Goal: Task Accomplishment & Management: Complete application form

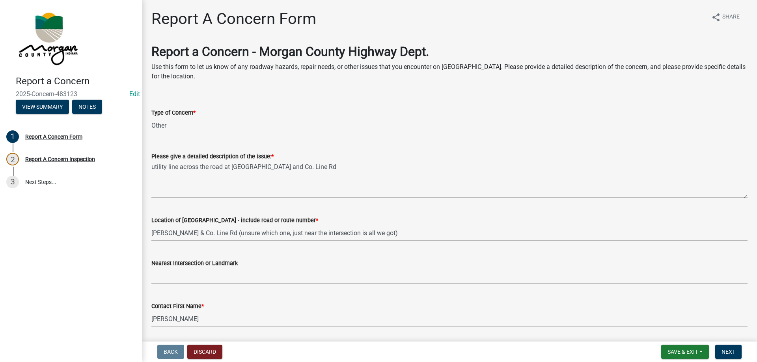
select select "3582e9dc-d8cd-4526-a2d9-157cc62522fd"
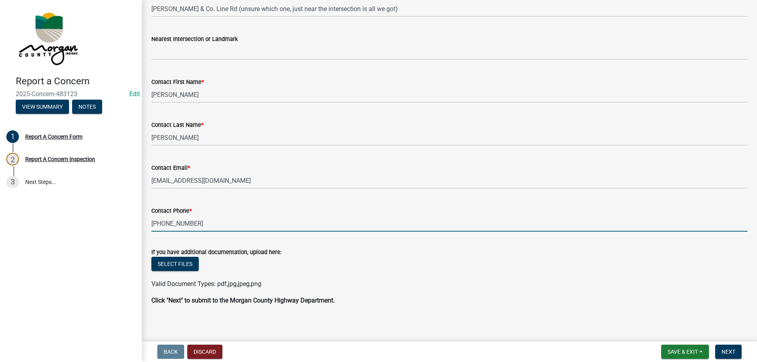
scroll to position [228, 0]
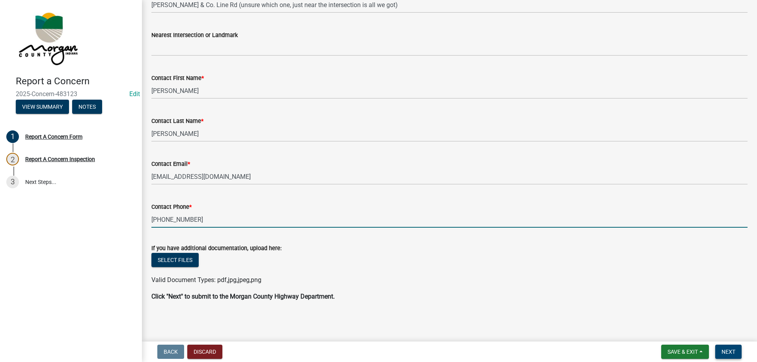
click at [724, 346] on button "Next" at bounding box center [728, 352] width 26 height 14
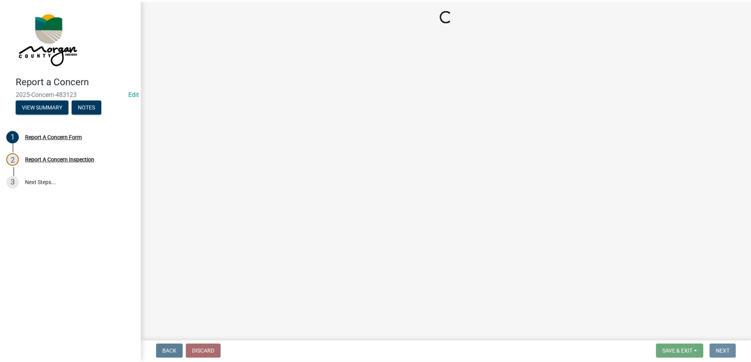
scroll to position [0, 0]
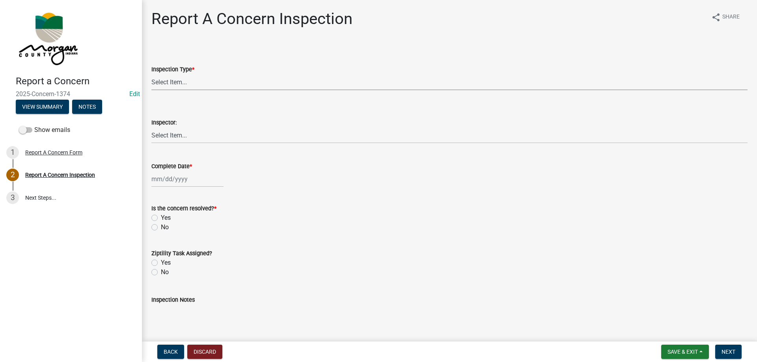
click at [178, 83] on select "Select Item... Pot Hole Patching Ditch Tree Sign Mowing Culvert Other" at bounding box center [449, 82] width 596 height 16
click at [151, 74] on select "Select Item... Pot Hole Patching Ditch Tree Sign Mowing Culvert Other" at bounding box center [449, 82] width 596 height 16
select select "3582e9dc-d8cd-4526-a2d9-157cc62522fd"
click at [180, 135] on select "Select Item... [PERSON_NAME] [PERSON_NAME] [PERSON_NAME] [PERSON_NAME] [PERSON_…" at bounding box center [449, 135] width 596 height 16
click at [151, 127] on select "Select Item... [PERSON_NAME] [PERSON_NAME] [PERSON_NAME] [PERSON_NAME] [PERSON_…" at bounding box center [449, 135] width 596 height 16
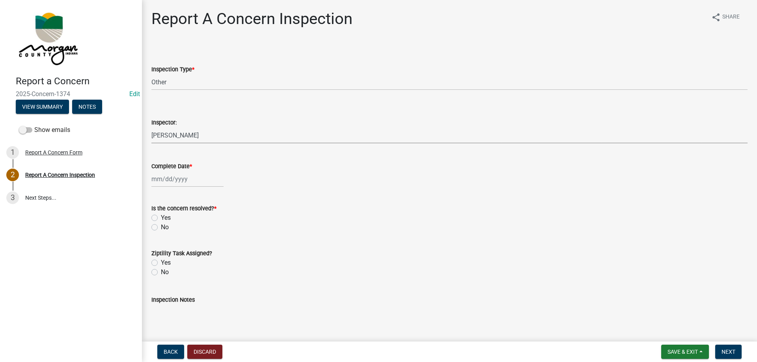
select select "8bda91b2-ac7b-41e2-ae5b-cef6dd645a83"
click at [172, 183] on div at bounding box center [187, 179] width 72 height 16
select select "9"
select select "2025"
click at [181, 260] on div "24" at bounding box center [184, 259] width 13 height 13
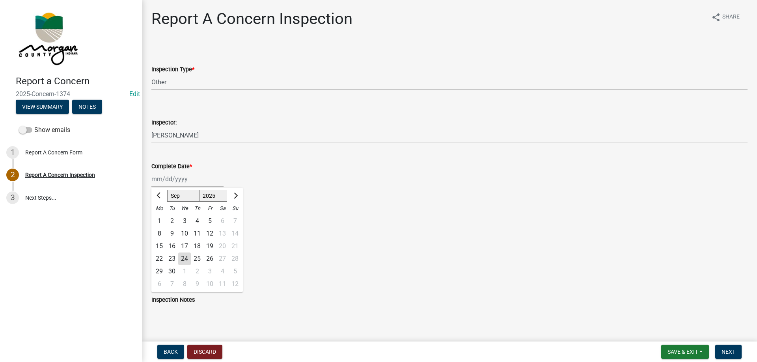
type input "09/24/2025"
click at [151, 216] on div "Is the concern resolved? * Yes No" at bounding box center [449, 213] width 608 height 38
click at [161, 217] on label "Yes" at bounding box center [166, 217] width 10 height 9
click at [161, 217] on input "Yes" at bounding box center [163, 215] width 5 height 5
radio input "true"
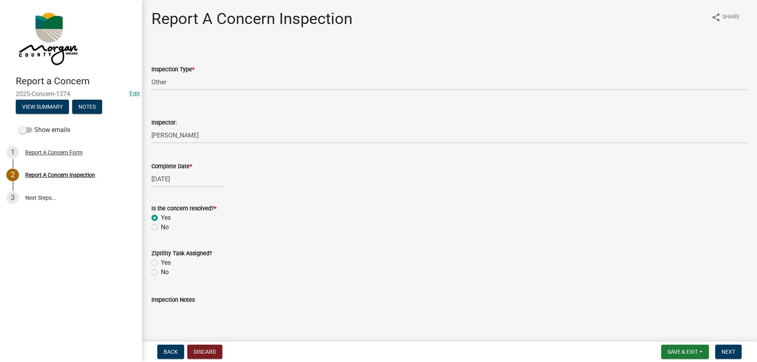
click at [161, 274] on label "No" at bounding box center [165, 272] width 8 height 9
click at [161, 273] on input "No" at bounding box center [163, 270] width 5 height 5
radio input "true"
click at [189, 322] on textarea "Inspection Notes" at bounding box center [449, 323] width 596 height 37
type textarea "contacting aes and maybe att because i think its a phone line on a power pole. …"
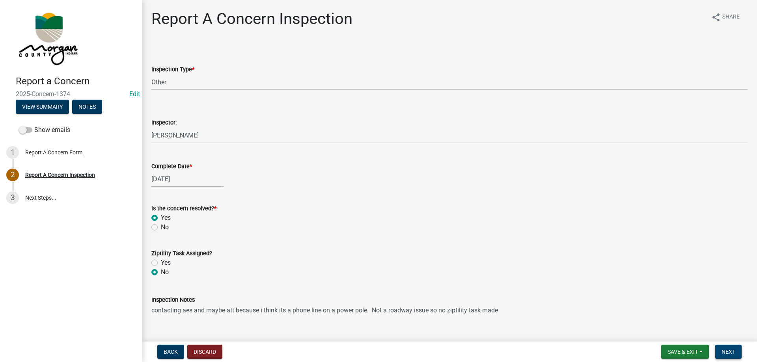
click at [734, 348] on button "Next" at bounding box center [728, 352] width 26 height 14
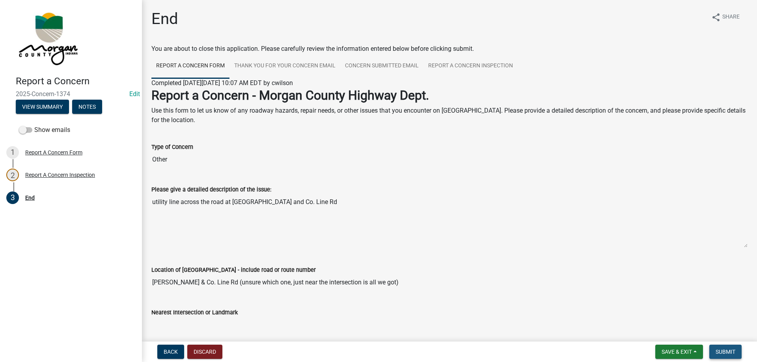
click at [731, 354] on span "Submit" at bounding box center [725, 352] width 20 height 6
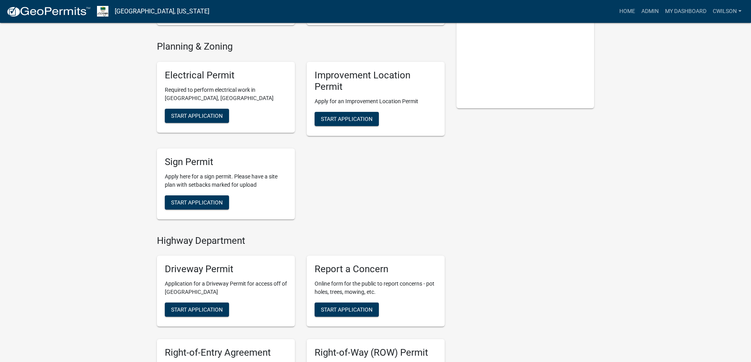
scroll to position [79, 0]
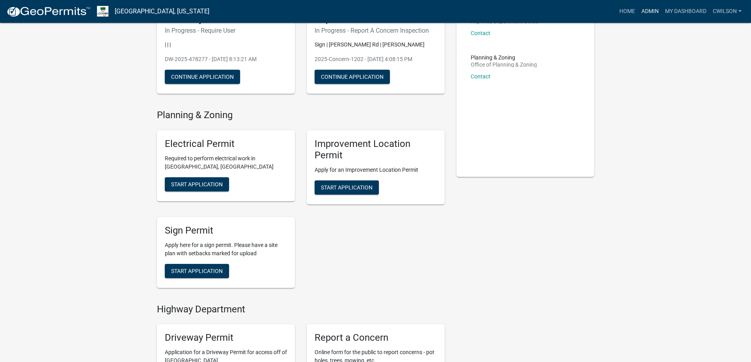
click at [655, 14] on link "Admin" at bounding box center [650, 11] width 24 height 15
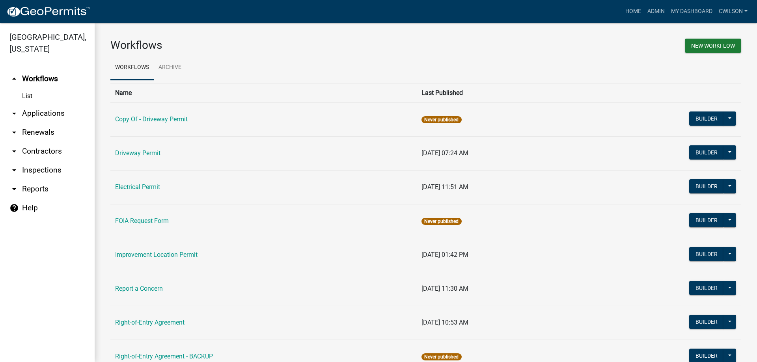
click at [149, 147] on td "Driveway Permit" at bounding box center [263, 153] width 306 height 34
click at [145, 153] on link "Driveway Permit" at bounding box center [137, 152] width 45 height 7
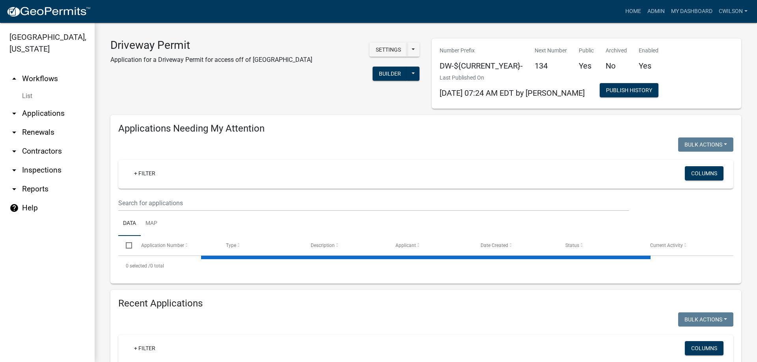
select select "2: 50"
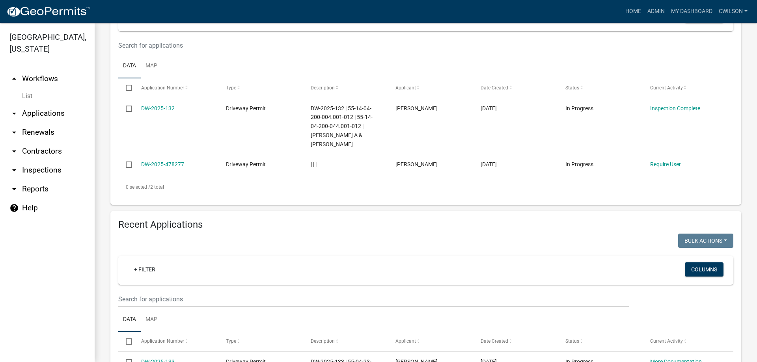
scroll to position [315, 0]
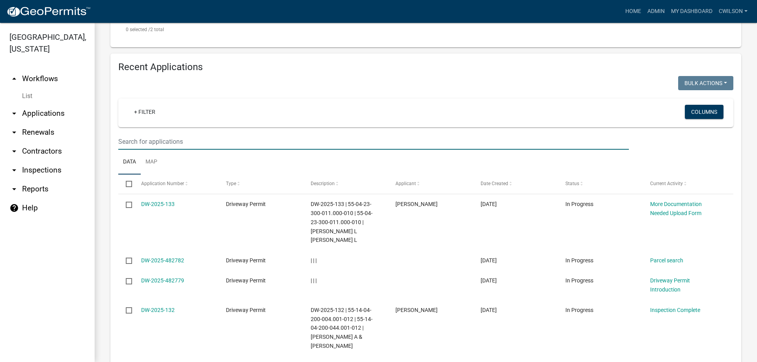
click at [138, 137] on input "text" at bounding box center [373, 142] width 510 height 16
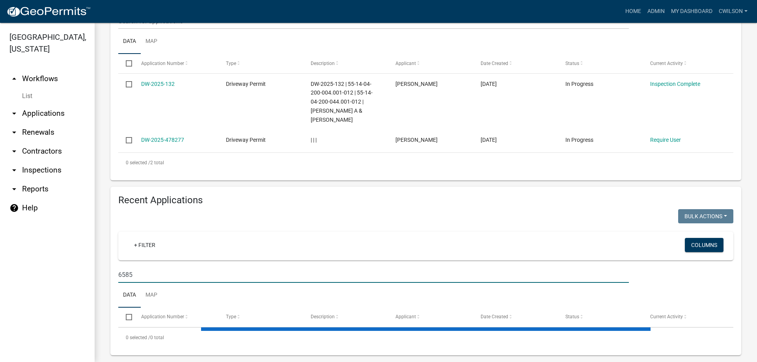
scroll to position [202, 0]
type input "65"
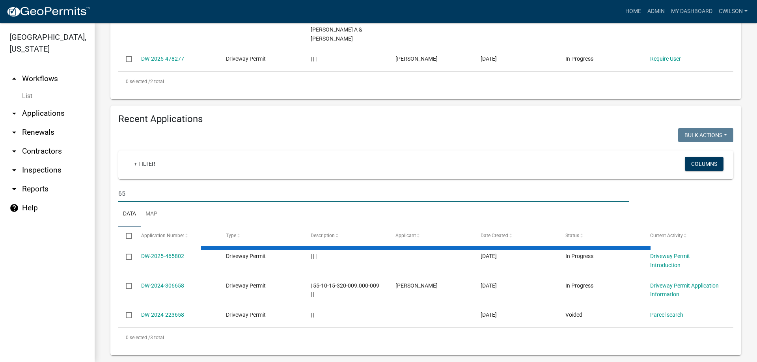
select select "2: 50"
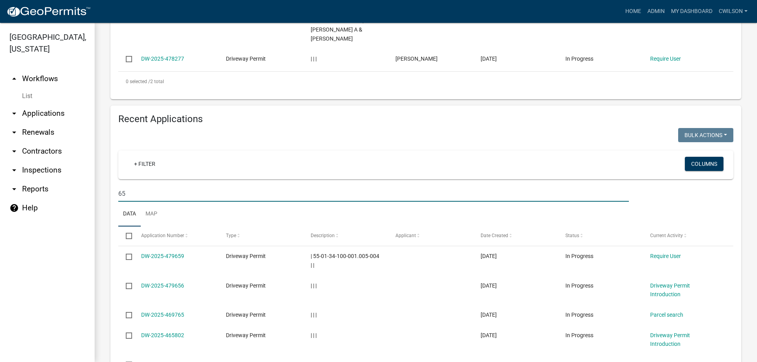
scroll to position [315, 0]
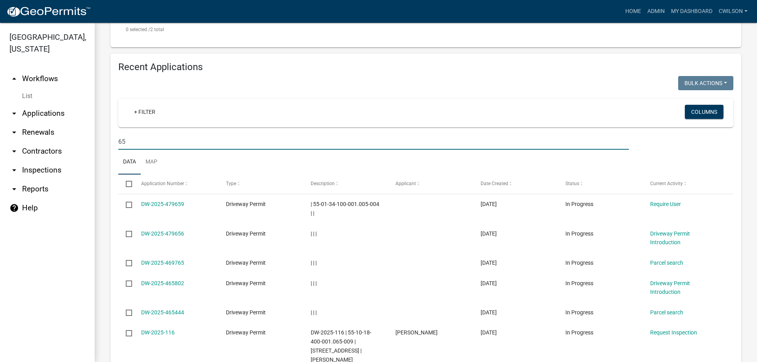
type input "6"
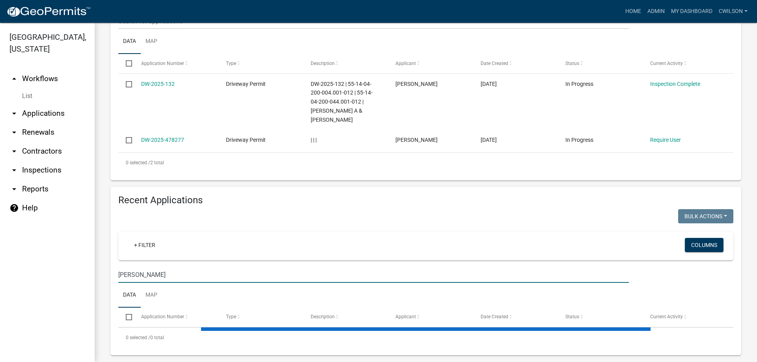
scroll to position [202, 0]
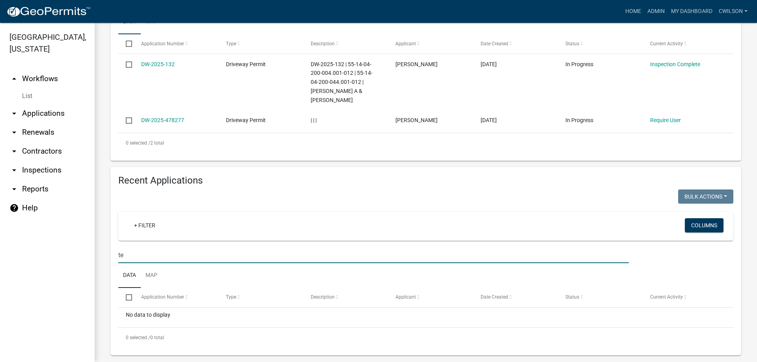
type input "t"
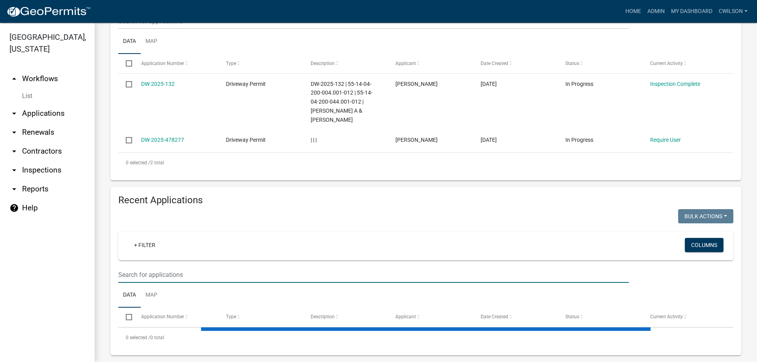
scroll to position [315, 0]
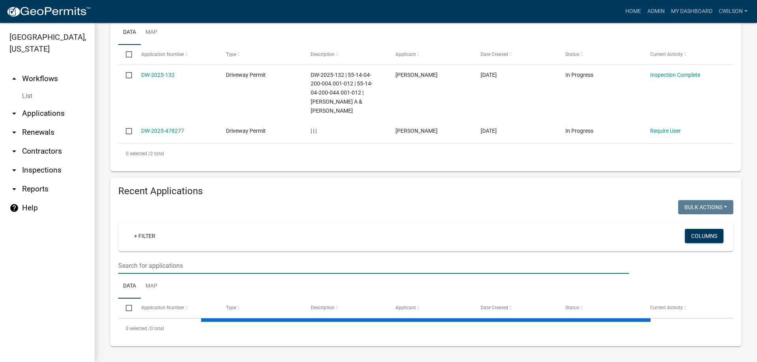
select select "2: 50"
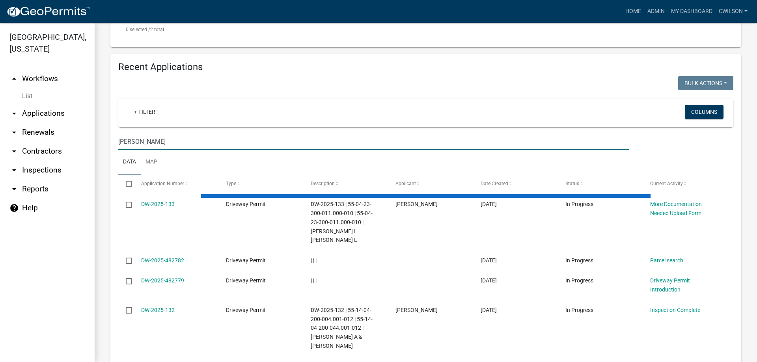
scroll to position [202, 0]
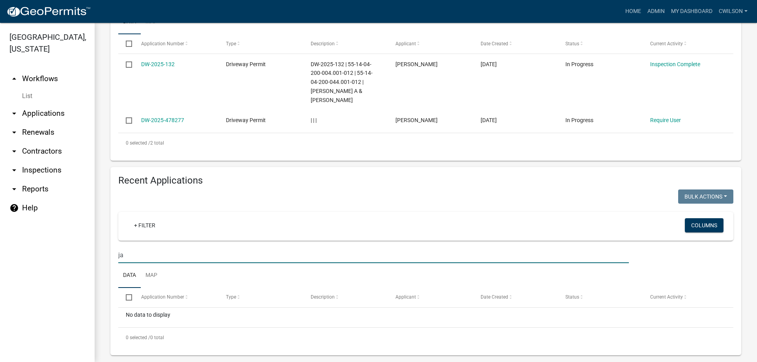
type input "j"
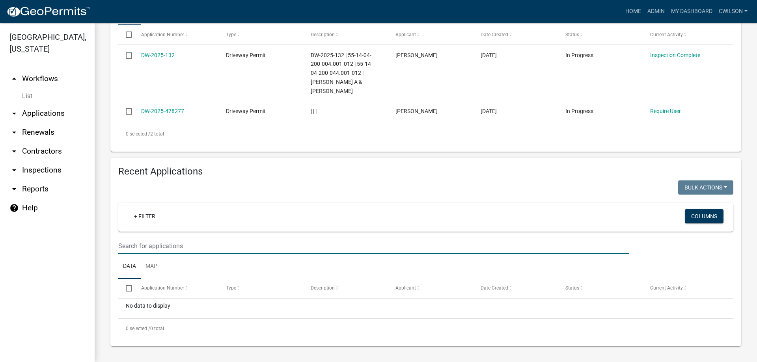
select select "2: 50"
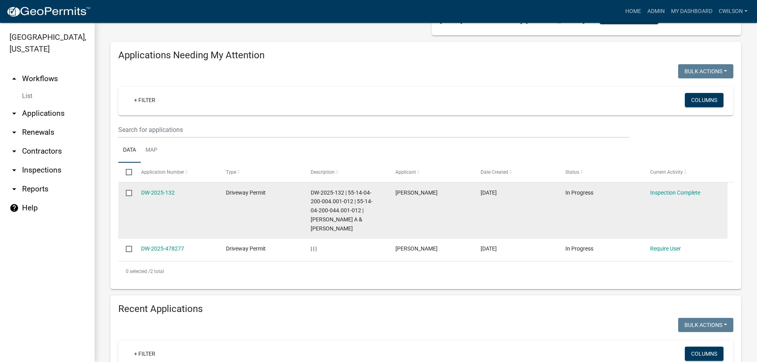
scroll to position [79, 0]
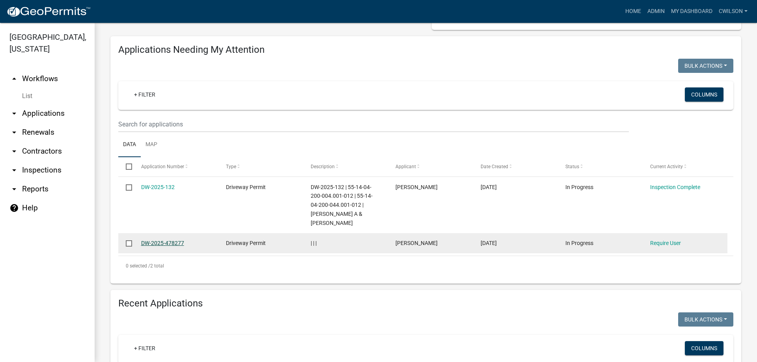
click at [175, 240] on link "DW-2025-478277" at bounding box center [162, 243] width 43 height 6
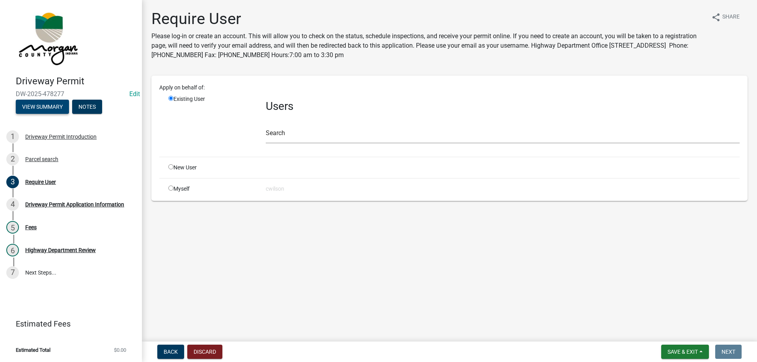
click at [29, 105] on button "View Summary" at bounding box center [42, 107] width 53 height 14
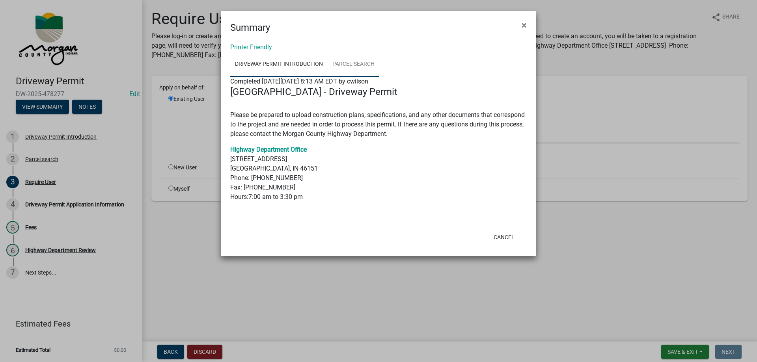
click at [333, 67] on link "Parcel search" at bounding box center [354, 64] width 52 height 25
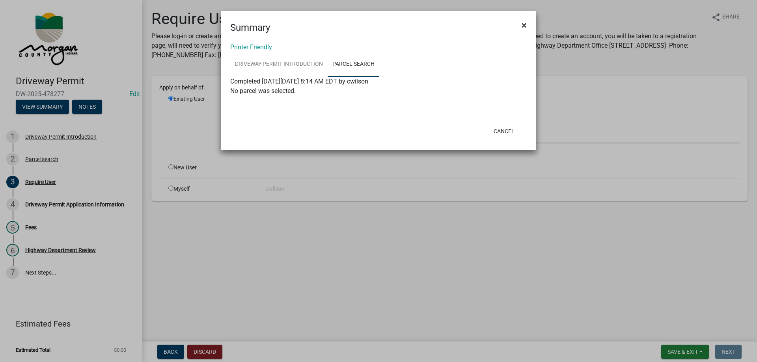
click at [519, 24] on button "×" at bounding box center [524, 25] width 18 height 22
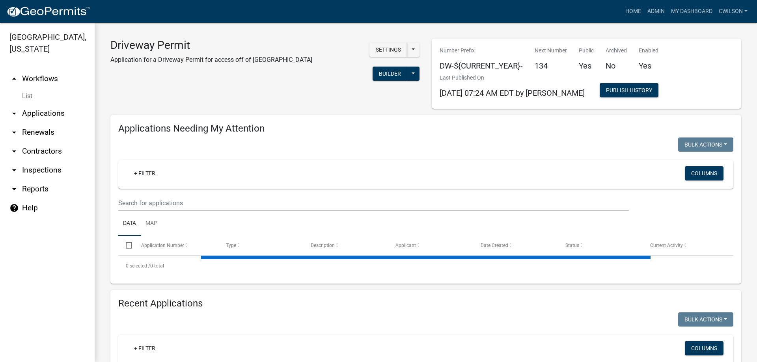
select select "2: 50"
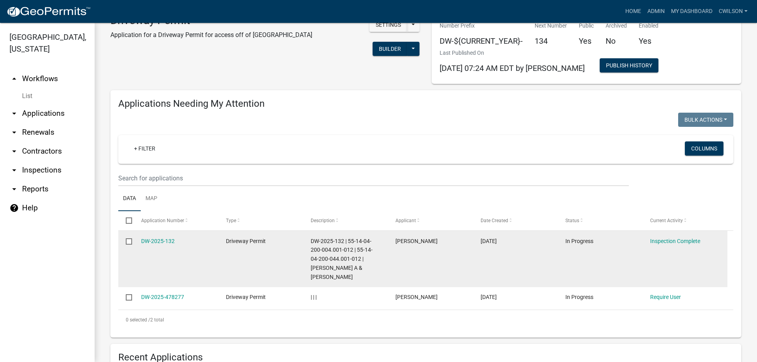
scroll to position [118, 0]
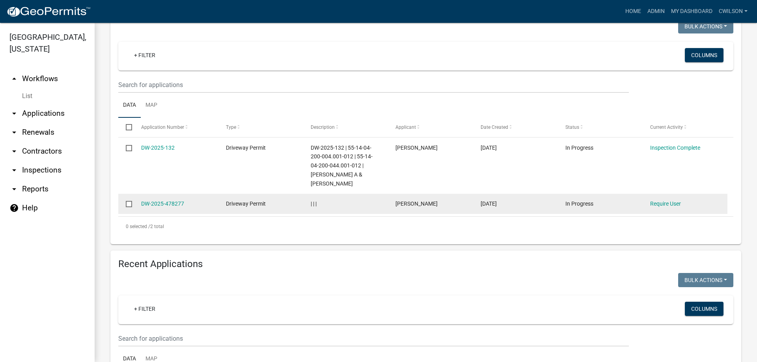
click at [126, 201] on input "checkbox" at bounding box center [128, 203] width 5 height 5
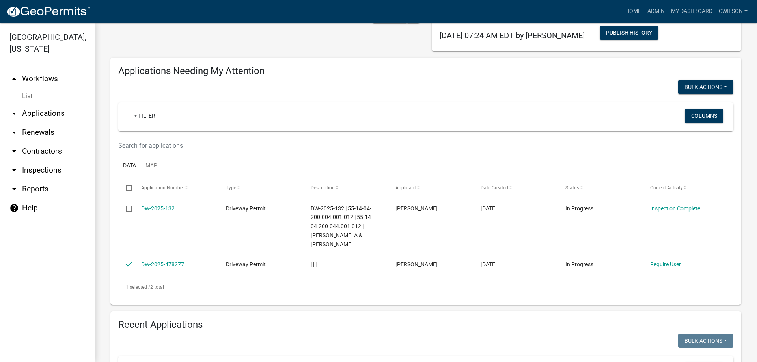
scroll to position [39, 0]
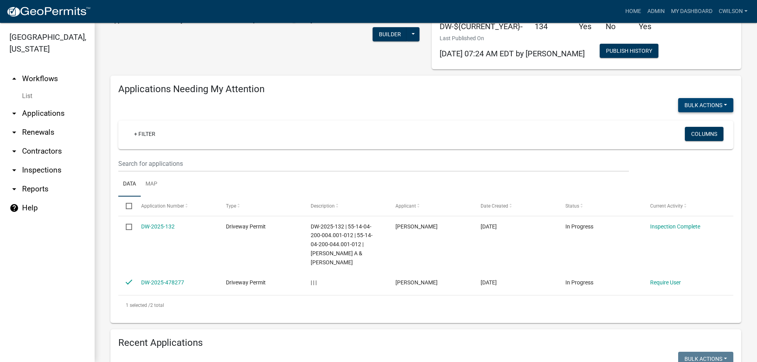
click at [681, 104] on button "Bulk Actions" at bounding box center [705, 105] width 55 height 14
click at [685, 128] on button "Void" at bounding box center [701, 125] width 63 height 19
checkbox input "false"
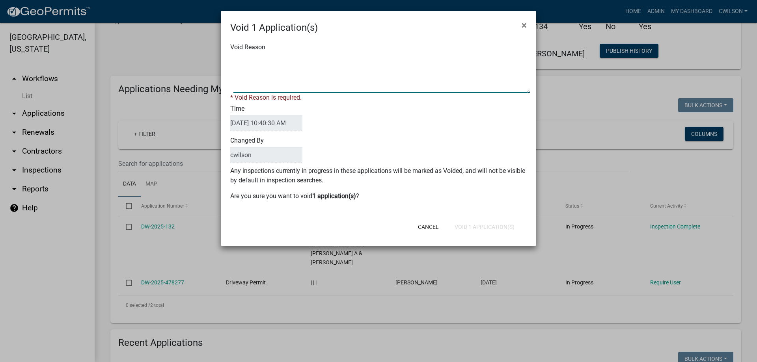
click at [265, 82] on textarea "Void Reason" at bounding box center [381, 73] width 296 height 39
type textarea "n/a"
click at [495, 226] on div "Cancel Void 1 Application(s)" at bounding box center [430, 227] width 194 height 20
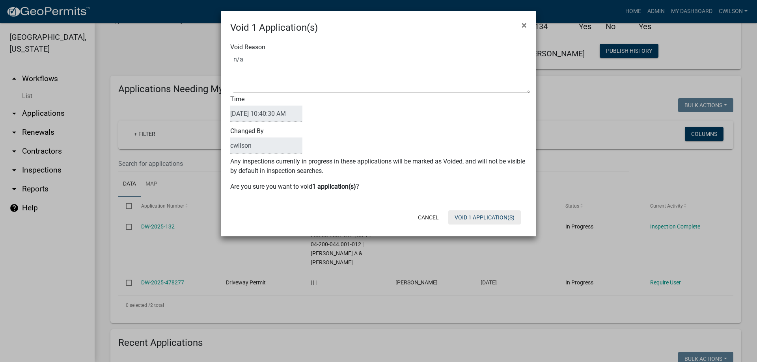
click at [483, 219] on button "Void 1 Application(s)" at bounding box center [484, 217] width 73 height 14
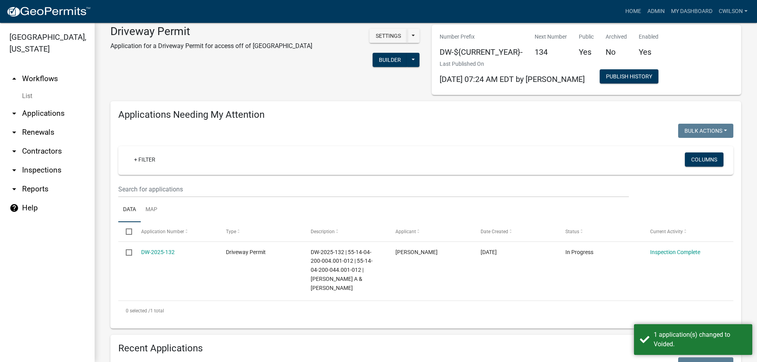
scroll to position [0, 0]
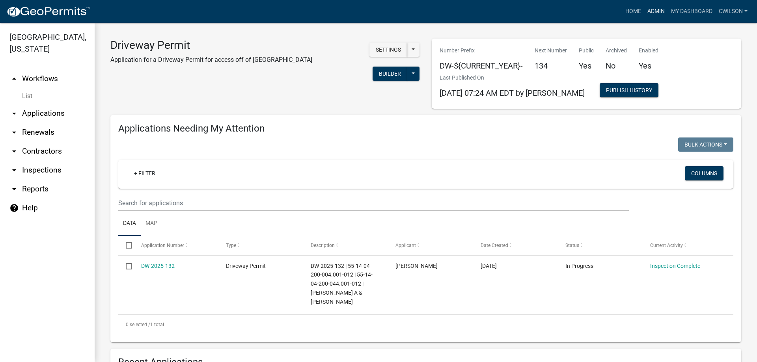
click at [650, 8] on link "Admin" at bounding box center [656, 11] width 24 height 15
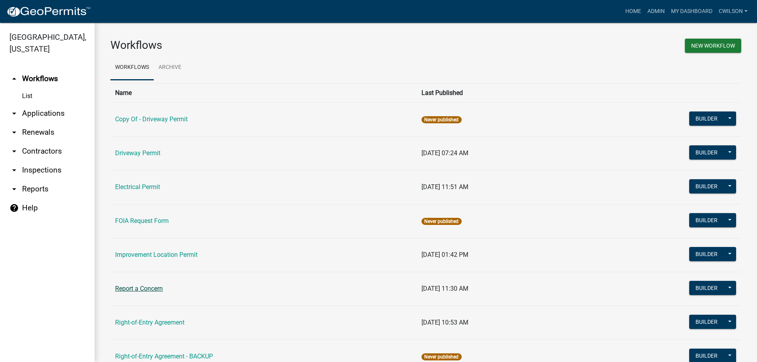
click at [145, 290] on link "Report a Concern" at bounding box center [139, 288] width 48 height 7
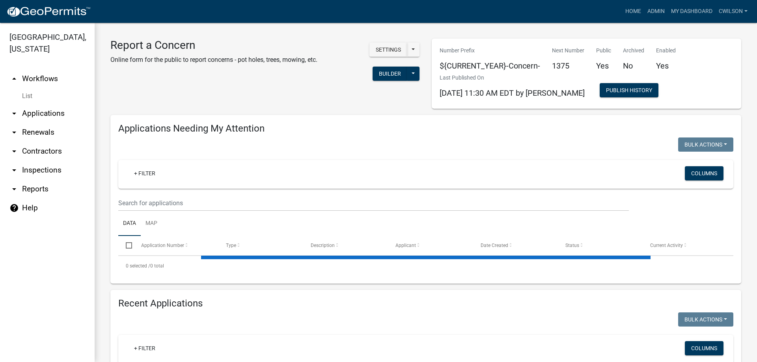
select select "2: 50"
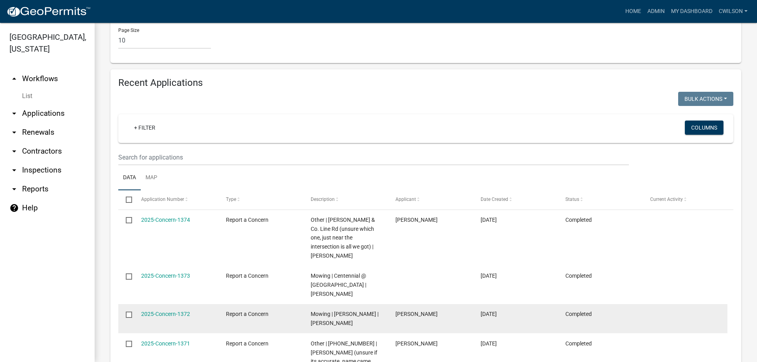
scroll to position [552, 0]
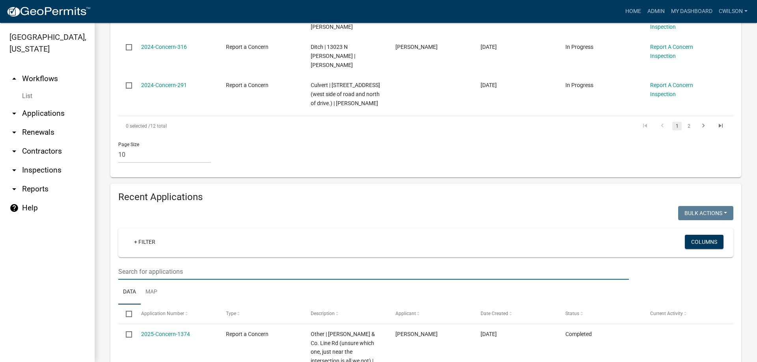
click at [249, 264] on input "text" at bounding box center [373, 272] width 510 height 16
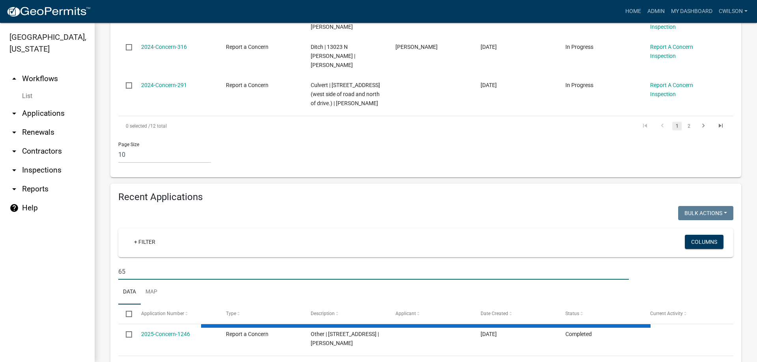
type input "6"
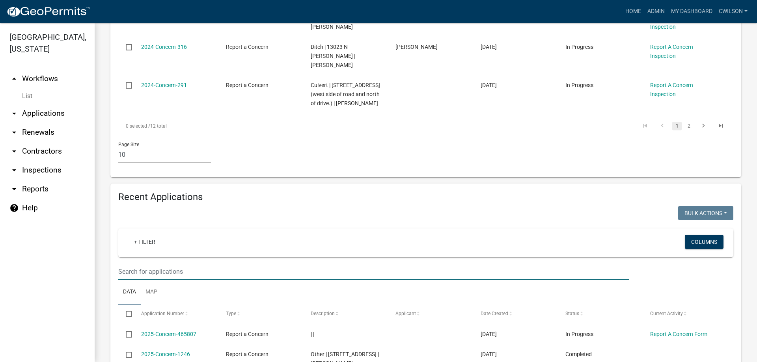
select select "2: 50"
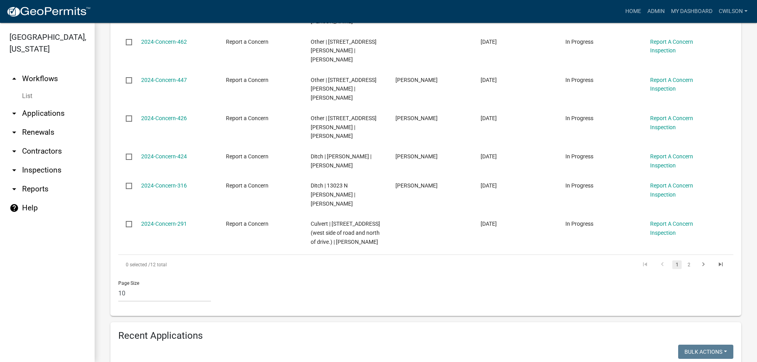
scroll to position [485, 0]
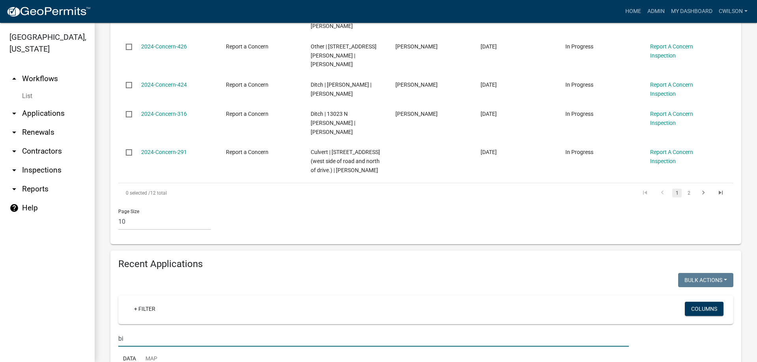
type input "b"
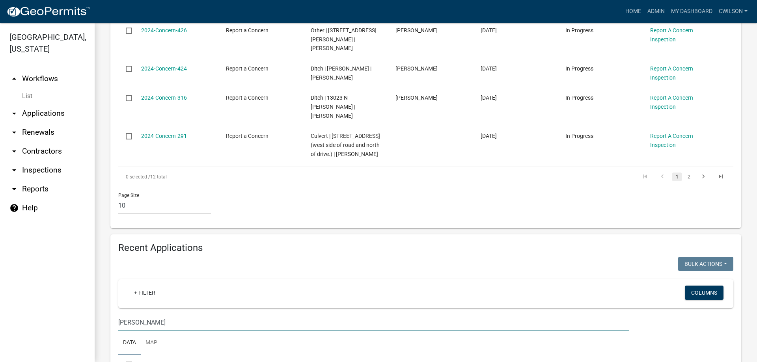
scroll to position [523, 0]
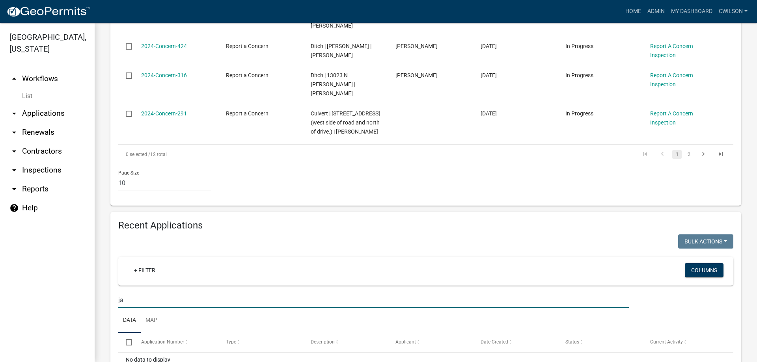
type input "j"
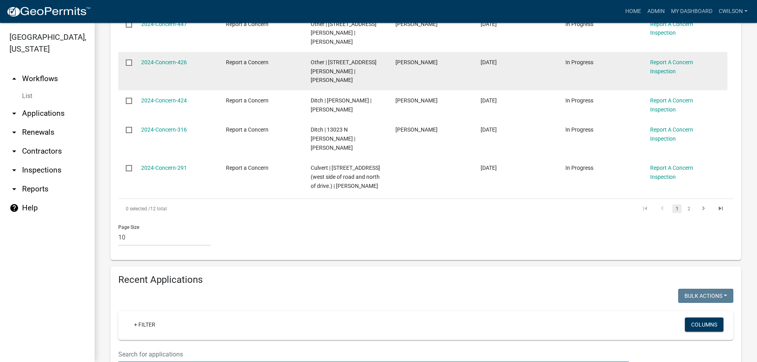
select select "2: 50"
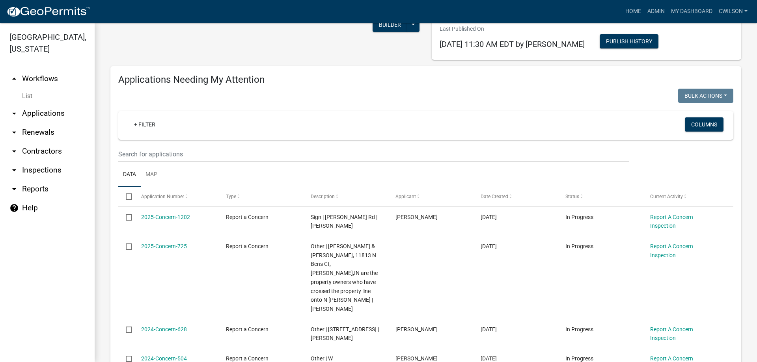
scroll to position [31, 0]
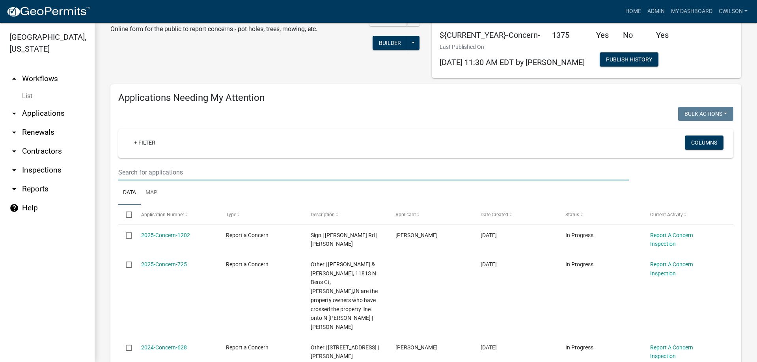
drag, startPoint x: 149, startPoint y: 171, endPoint x: 151, endPoint y: 167, distance: 4.5
click at [150, 170] on input "text" at bounding box center [373, 172] width 510 height 16
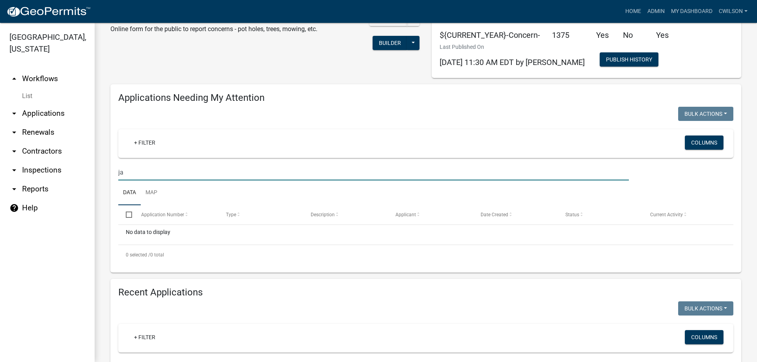
type input "j"
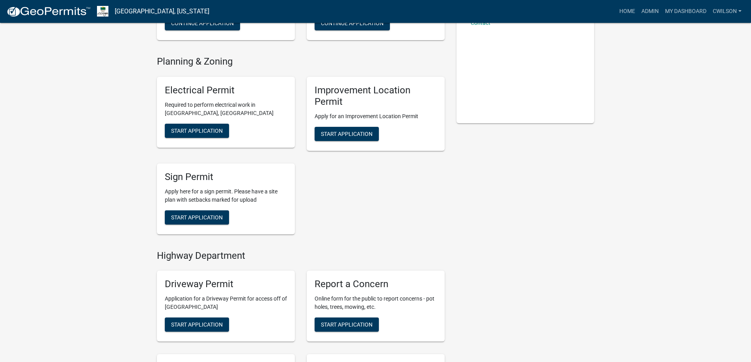
scroll to position [276, 0]
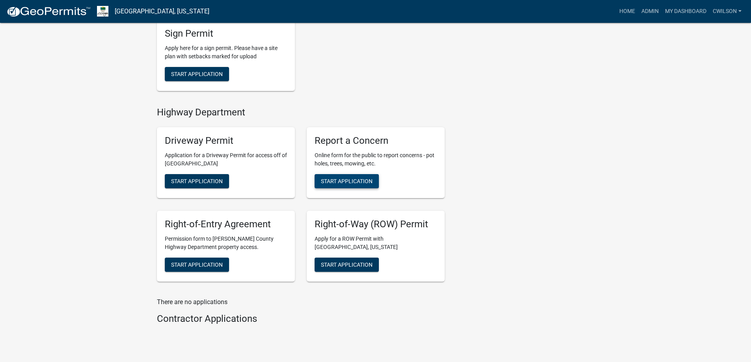
click at [340, 185] on button "Start Application" at bounding box center [347, 181] width 64 height 14
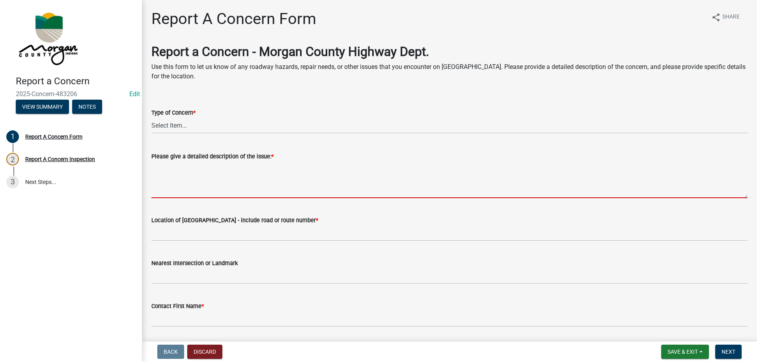
click at [229, 176] on textarea "Please give a detailed description of the issue: *" at bounding box center [449, 179] width 596 height 37
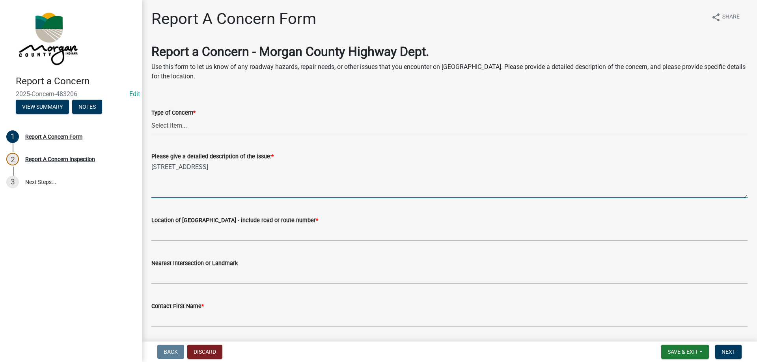
click at [264, 173] on textarea "4610 e Shady ln in Mooresville" at bounding box center [449, 179] width 596 height 37
click at [170, 165] on textarea "4610 e Shady ln in Mooresville" at bounding box center [449, 179] width 596 height 37
click at [275, 174] on textarea "4610 E Shady ln in Mooresville" at bounding box center [449, 179] width 596 height 37
click at [536, 166] on textarea "4610 E Shady ln in Mooresville. 2 dead trees across the road. Dropped limb/s in…" at bounding box center [449, 179] width 596 height 37
type textarea "4610 E Shady ln in Mooresville. 2 dead trees across the road. Dropped limb/s in…"
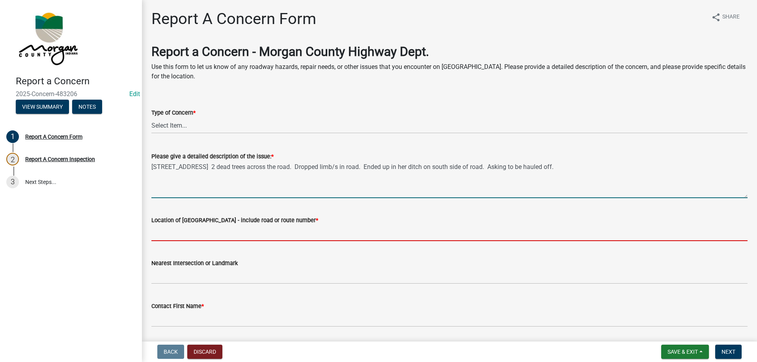
click at [227, 236] on input "Location of Concern - include road or route number *" at bounding box center [449, 233] width 596 height 16
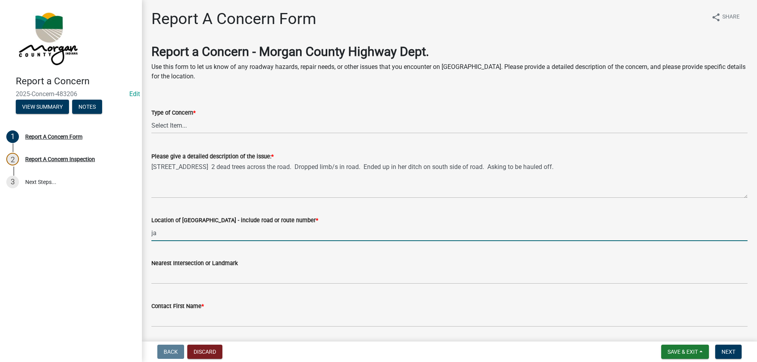
type input "j"
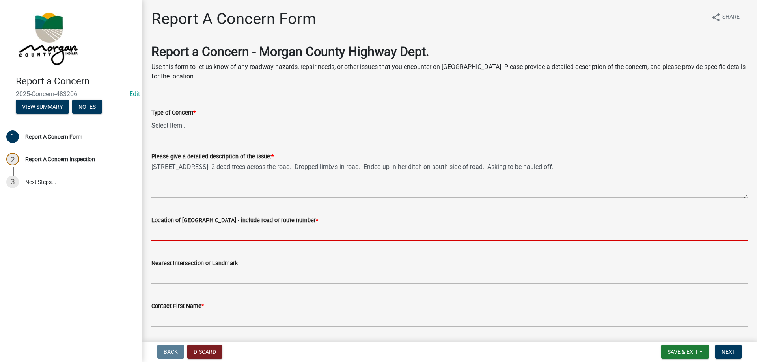
type input "a"
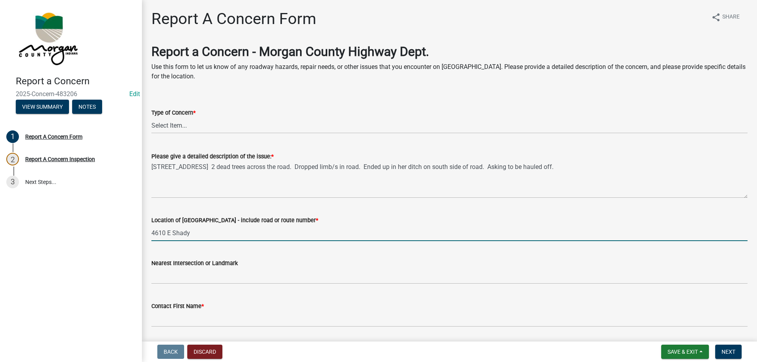
type input "4610 E Shady"
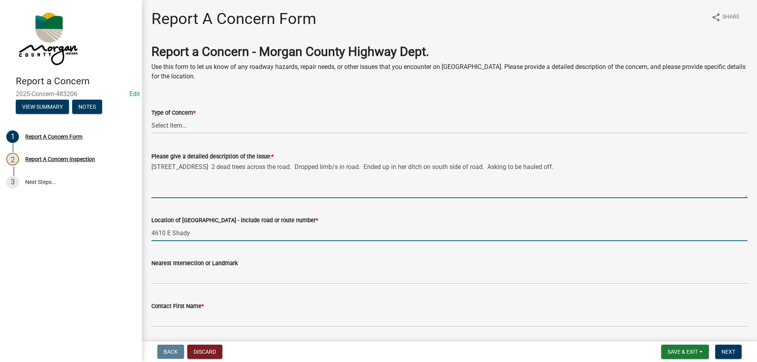
click at [619, 169] on textarea "4610 E Shady ln in Mooresville. 2 dead trees across the road. Dropped limb/s in…" at bounding box center [449, 179] width 596 height 37
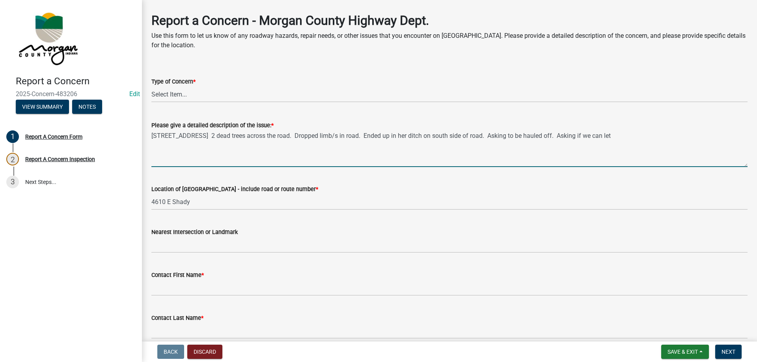
scroll to position [79, 0]
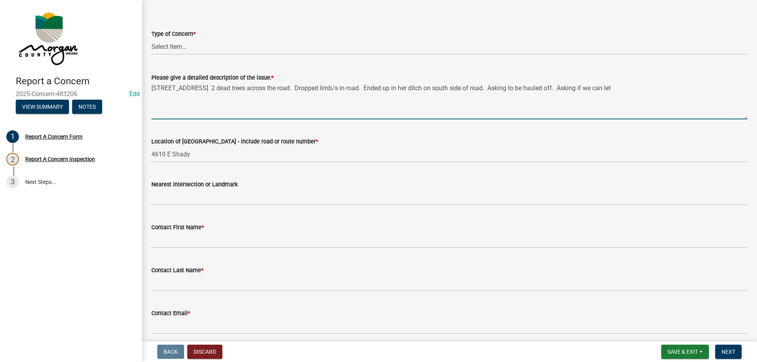
type textarea "4610 E Shady ln in Mooresville. 2 dead trees across the road. Dropped limb/s in…"
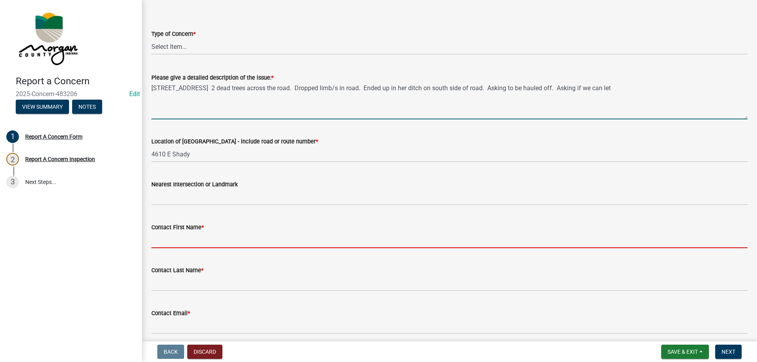
click at [224, 241] on input "Contact First Name *" at bounding box center [449, 240] width 596 height 16
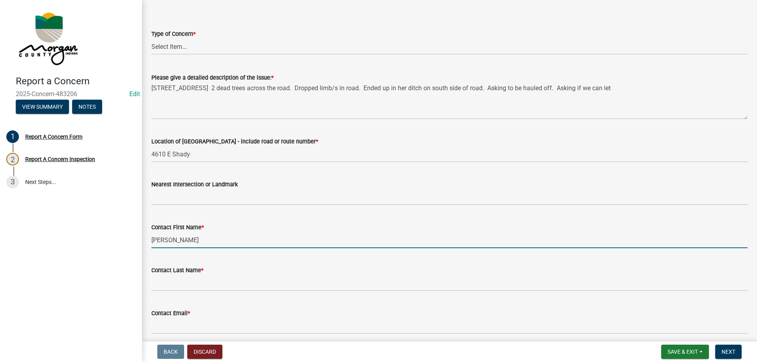
type input "Betty"
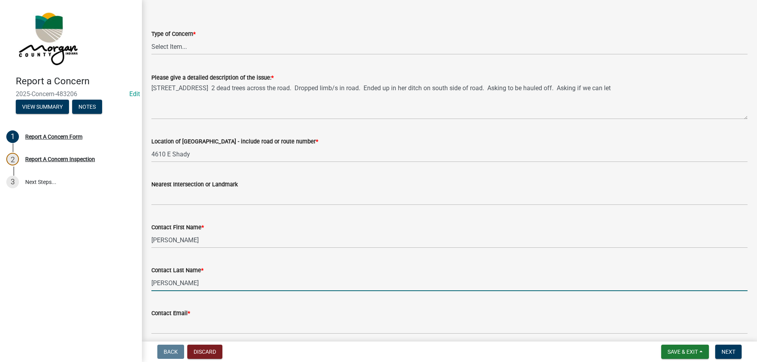
scroll to position [197, 0]
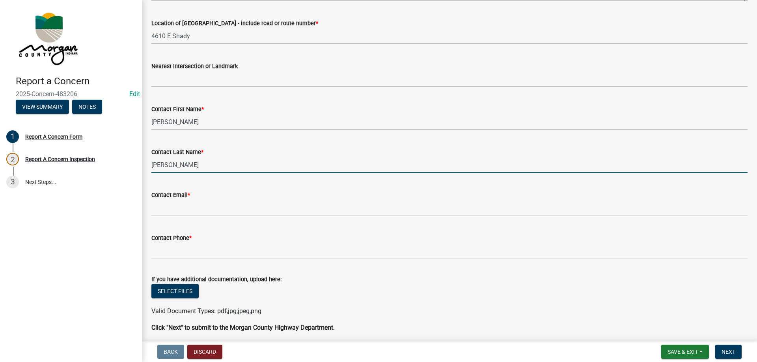
type input "Spaulding"
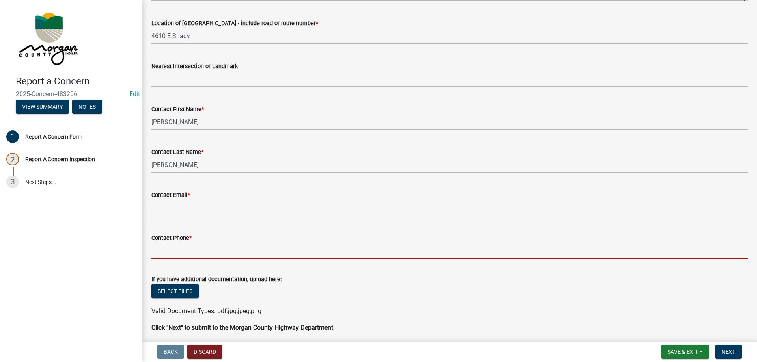
click at [174, 258] on input "Contact Phone *" at bounding box center [449, 251] width 596 height 16
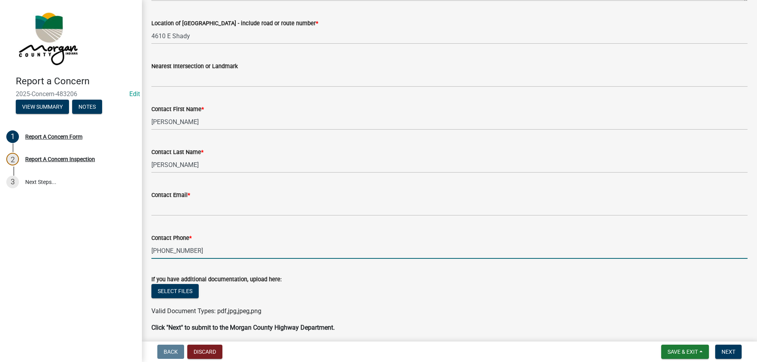
type input "317-840-0499"
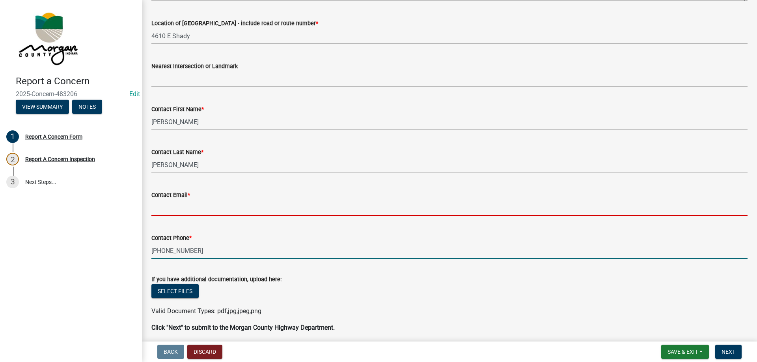
click at [199, 205] on input "Contact Email *" at bounding box center [449, 208] width 596 height 16
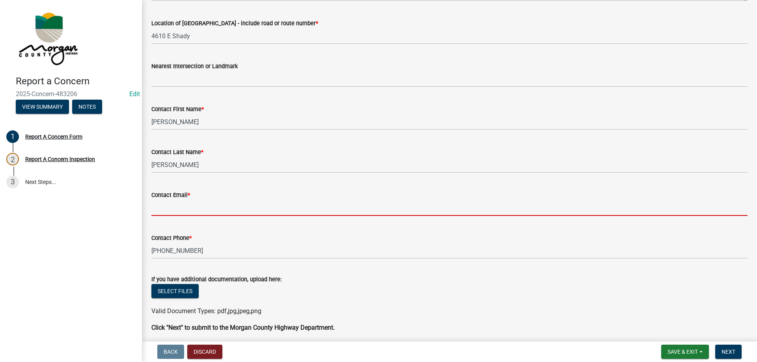
type input "a"
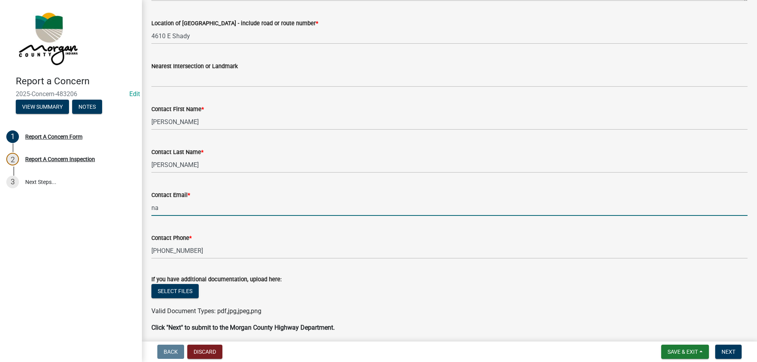
type input "na@na.na"
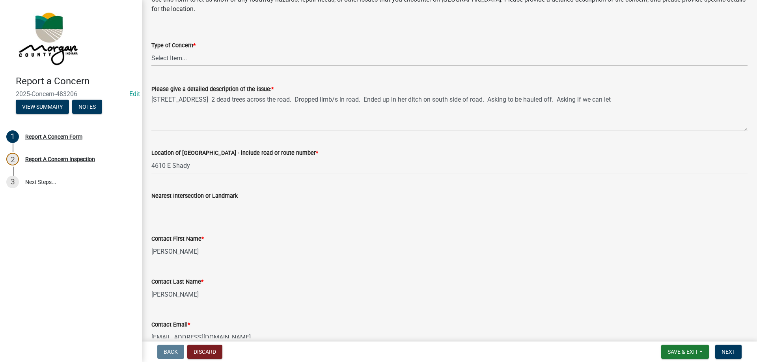
scroll to position [0, 0]
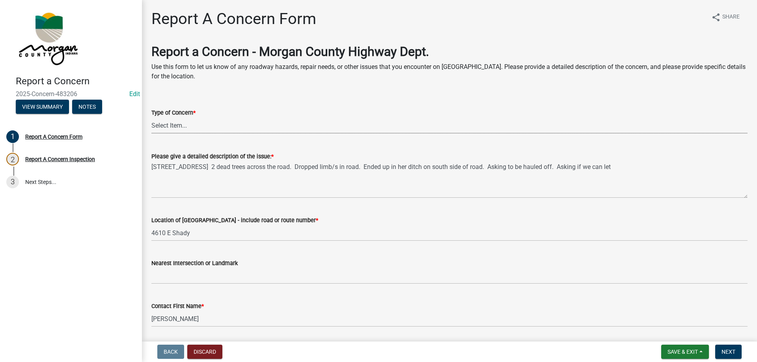
click at [181, 126] on select "Select Item... Pot Hole Patching Ditch Tree Sign Mowing Culvert Other" at bounding box center [449, 125] width 596 height 16
click at [230, 113] on div "Type of Concern *" at bounding box center [449, 112] width 596 height 9
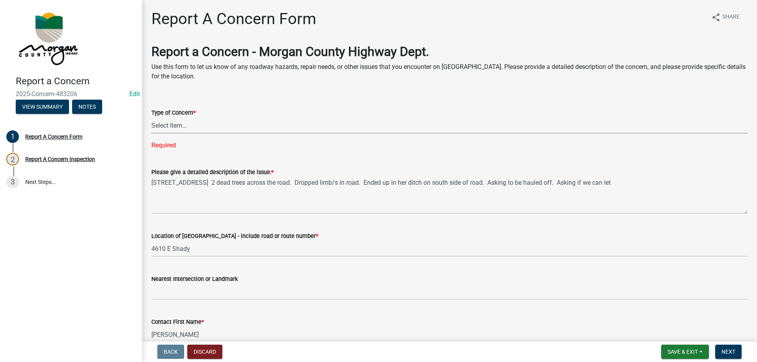
click at [178, 129] on select "Select Item... Pot Hole Patching Ditch Tree Sign Mowing Culvert Other" at bounding box center [449, 125] width 596 height 16
click at [151, 117] on select "Select Item... Pot Hole Patching Ditch Tree Sign Mowing Culvert Other" at bounding box center [449, 125] width 596 height 16
select select "05549d27-706b-4fc5-87d5-786b3b3055f9"
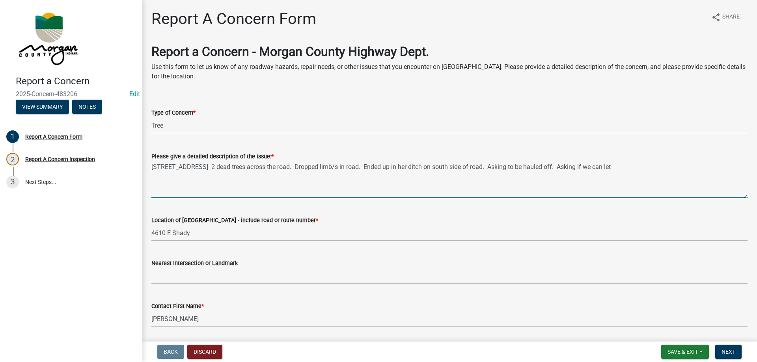
click at [192, 166] on textarea "4610 E Shady ln in Mooresville. 2 dead trees across the road. Dropped limb/s in…" at bounding box center [449, 179] width 596 height 37
click at [656, 167] on textarea "4610 E Shady Ln in Mooresville. 2 dead trees across the road. Dropped limb/s in…" at bounding box center [449, 179] width 596 height 37
click at [209, 174] on textarea "4610 E Shady Ln in Mooresville. 2 dead trees across the road. Dropped limb/s in…" at bounding box center [449, 179] width 596 height 37
click at [354, 164] on textarea "4610 E Shady Ln in Mooresville. 2 dead trees across the road. Dropped limb/s in…" at bounding box center [449, 179] width 596 height 37
click at [708, 166] on textarea "4610 E Shady Ln in Mooresville. 2 dead trees across the road. Dropped large lim…" at bounding box center [449, 179] width 596 height 37
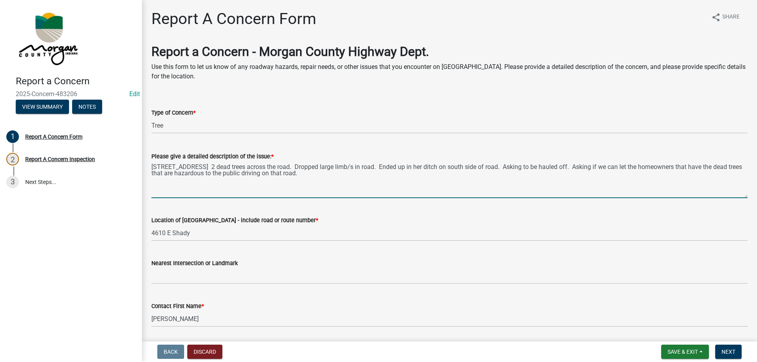
click at [205, 173] on textarea "4610 E Shady Ln in Mooresville. 2 dead trees across the road. Dropped large lim…" at bounding box center [449, 179] width 596 height 37
click at [374, 176] on textarea "4610 E Shady Ln in Mooresville. 2 dead trees across the road. Dropped large lim…" at bounding box center [449, 179] width 596 height 37
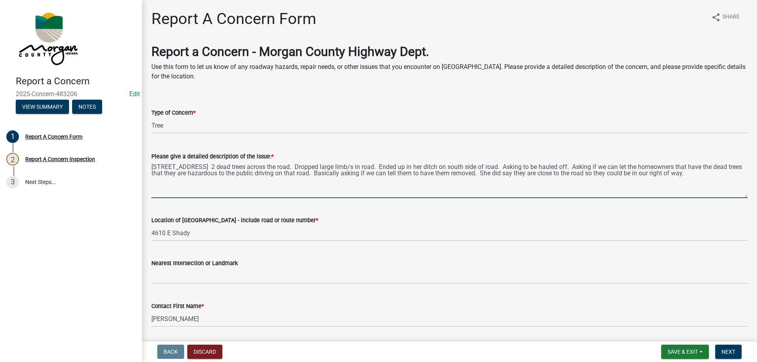
click at [241, 167] on textarea "4610 E Shady Ln in Mooresville. 2 dead trees across the road. Dropped large lim…" at bounding box center [449, 179] width 596 height 37
click at [350, 169] on textarea "4610 E Shady Ln in Mooresville. There are 2 dead trees across the road. Dropped…" at bounding box center [449, 179] width 596 height 37
click at [683, 165] on textarea "4610 E Shady Ln in Mooresville. There are 2 dead trees across the road from thi…" at bounding box center [449, 179] width 596 height 37
click at [288, 172] on textarea "4610 E Shady Ln in Mooresville. There are 2 dead trees across the road from thi…" at bounding box center [449, 179] width 596 height 37
click at [604, 173] on textarea "4610 E Shady Ln in Mooresville. There are 2 dead trees across the road from thi…" at bounding box center [449, 179] width 596 height 37
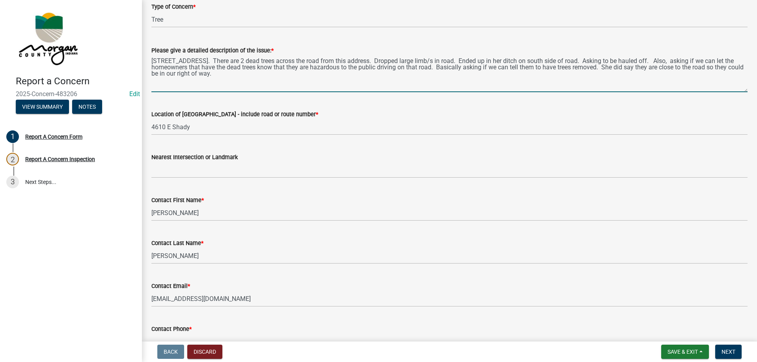
scroll to position [158, 0]
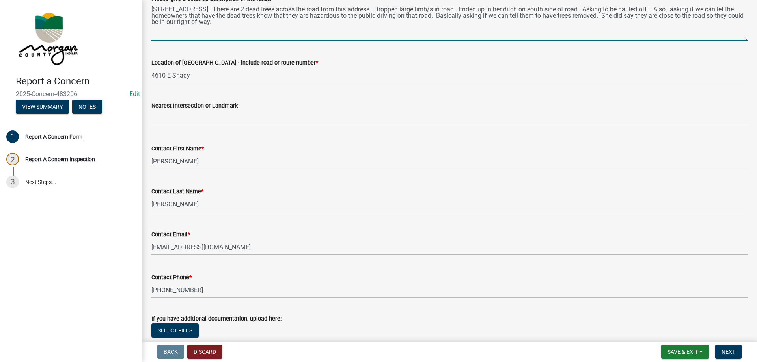
type textarea "4610 E Shady Ln in Mooresville. There are 2 dead trees across the road from thi…"
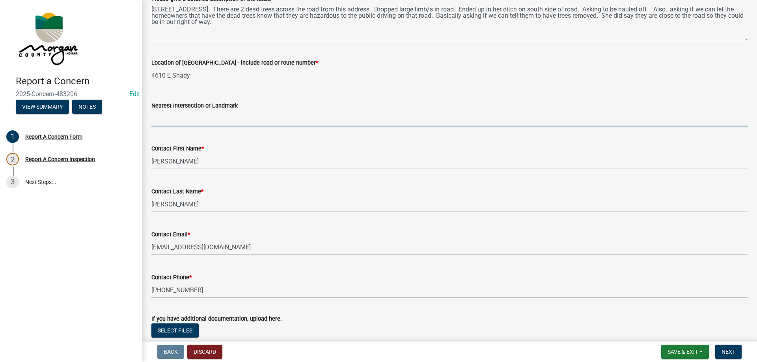
click at [214, 117] on input "Nearest Intersection or Landmark" at bounding box center [449, 118] width 596 height 16
type input "Pennington Rd"
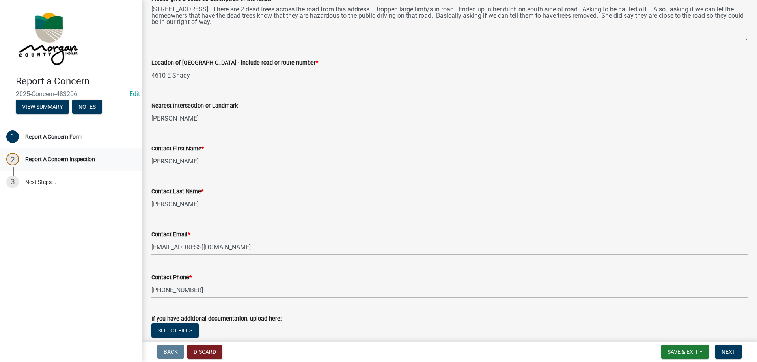
drag, startPoint x: 177, startPoint y: 166, endPoint x: 128, endPoint y: 158, distance: 49.8
click at [128, 158] on div "Report a Concern 2025-Concern-483206 Edit View Summary Notes 1 Report A Concern…" at bounding box center [378, 181] width 757 height 362
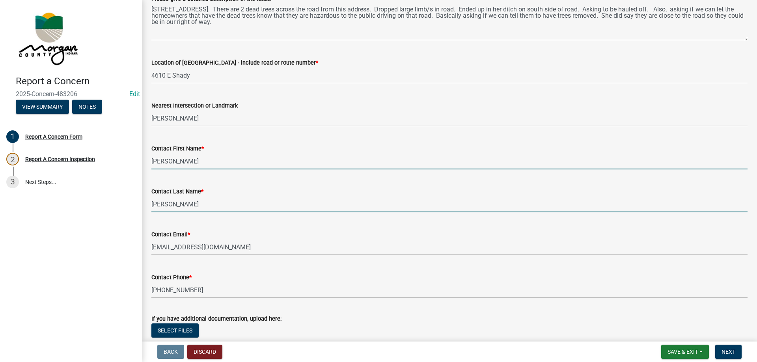
click at [181, 205] on input "Spaulding" at bounding box center [449, 204] width 596 height 16
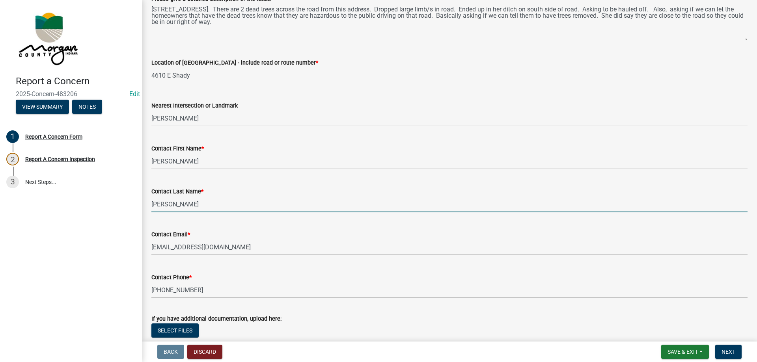
click at [181, 205] on input "Spaulding" at bounding box center [449, 204] width 596 height 16
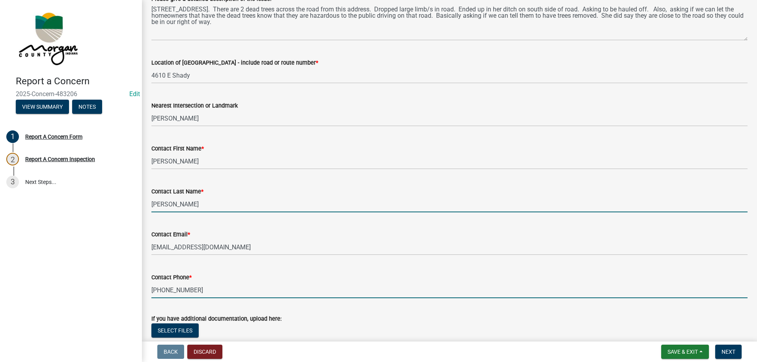
click at [207, 288] on input "317-840-0499" at bounding box center [449, 290] width 596 height 16
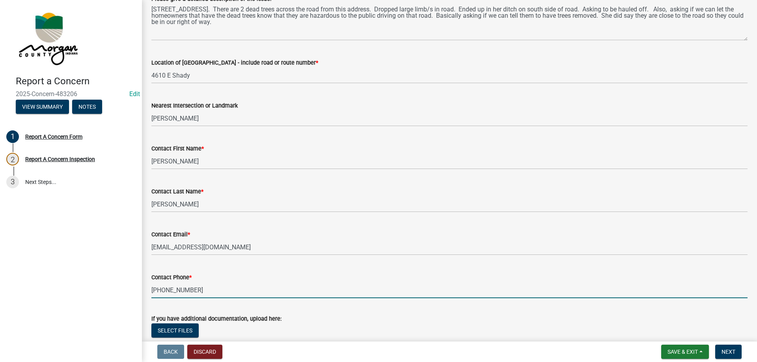
click at [207, 288] on input "317-840-0499" at bounding box center [449, 290] width 596 height 16
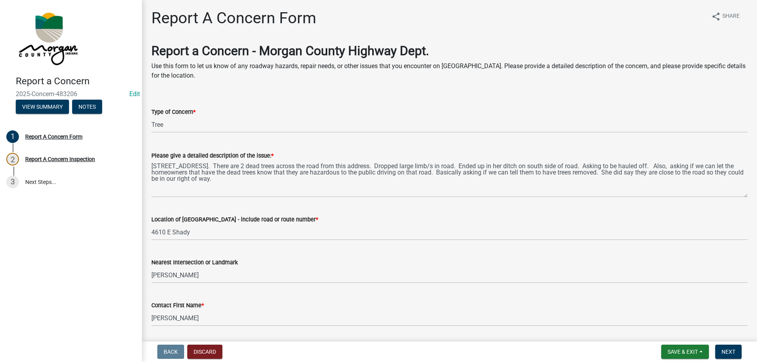
scroll to position [0, 0]
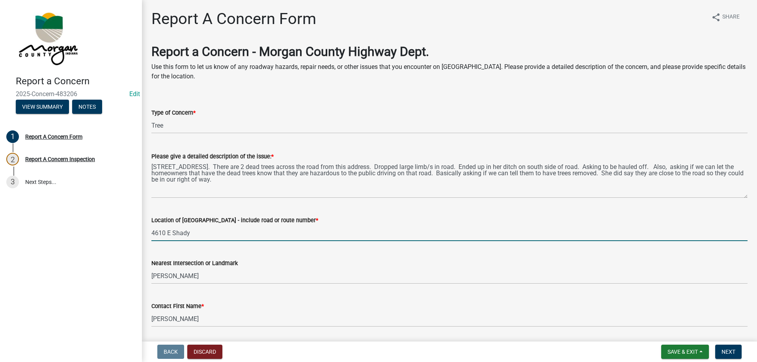
click at [190, 233] on input "4610 E Shady" at bounding box center [449, 233] width 596 height 16
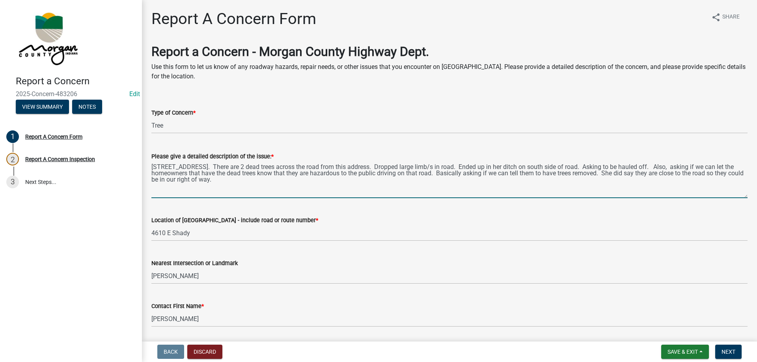
click at [184, 176] on textarea "4610 E Shady Ln in Mooresville. There are 2 dead trees across the road from thi…" at bounding box center [449, 179] width 596 height 37
click at [264, 182] on textarea "4610 E Shady Ln in Mooresville. There are 2 dead trees across the road from thi…" at bounding box center [449, 179] width 596 height 37
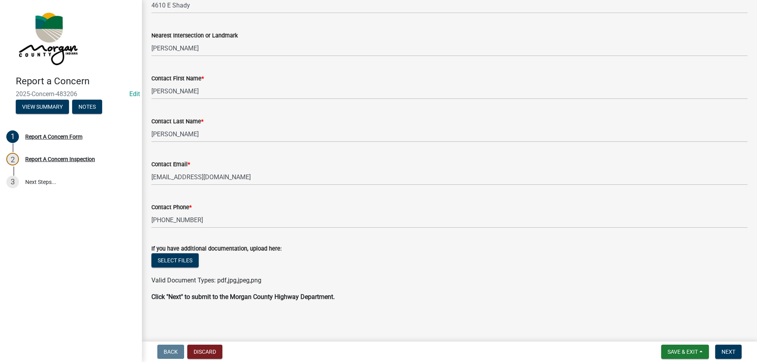
scroll to position [228, 0]
click at [724, 346] on button "Next" at bounding box center [728, 352] width 26 height 14
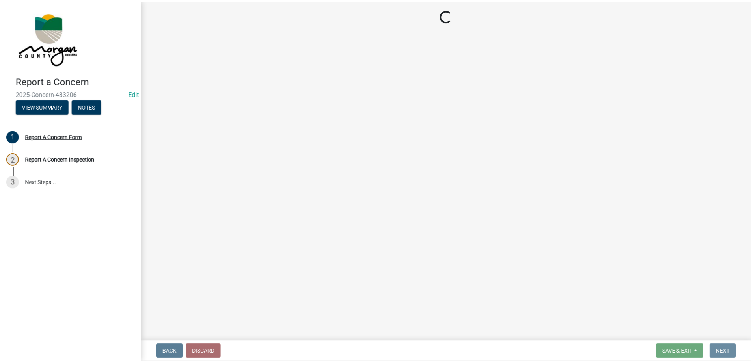
scroll to position [0, 0]
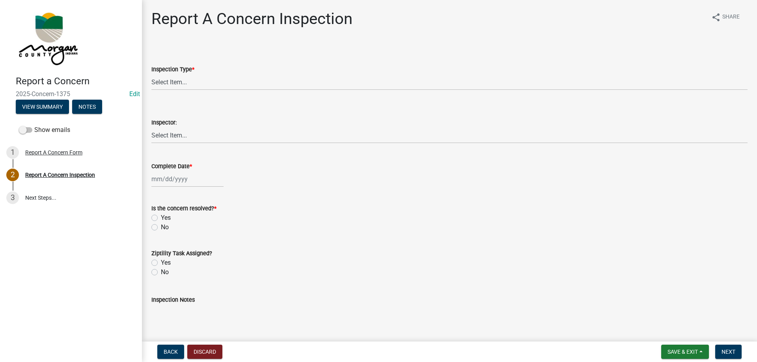
click at [194, 71] on span "*" at bounding box center [193, 69] width 2 height 7
click at [194, 74] on select "Select Item... Pot Hole Patching Ditch Tree Sign Mowing Culvert Other" at bounding box center [449, 82] width 596 height 16
click at [186, 84] on select "Select Item... Pot Hole Patching Ditch Tree Sign Mowing Culvert Other" at bounding box center [449, 82] width 596 height 16
click at [151, 74] on select "Select Item... Pot Hole Patching Ditch Tree Sign Mowing Culvert Other" at bounding box center [449, 82] width 596 height 16
select select "05549d27-706b-4fc5-87d5-786b3b3055f9"
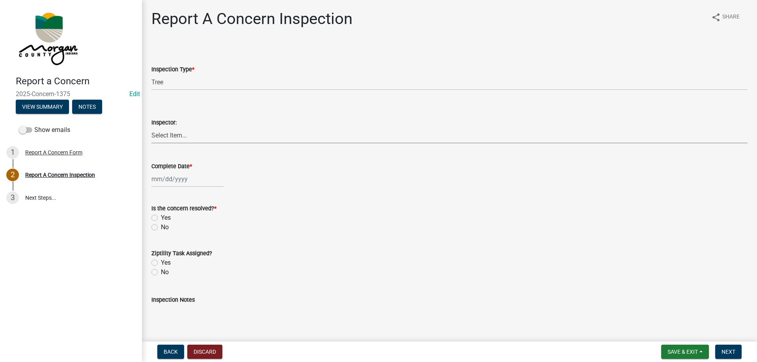
click at [171, 128] on select "Select Item... [PERSON_NAME] [PERSON_NAME] [PERSON_NAME] [PERSON_NAME] [PERSON_…" at bounding box center [449, 135] width 596 height 16
click at [151, 127] on select "Select Item... [PERSON_NAME] [PERSON_NAME] [PERSON_NAME] [PERSON_NAME] [PERSON_…" at bounding box center [449, 135] width 596 height 16
select select "8bda91b2-ac7b-41e2-ae5b-cef6dd645a83"
select select "9"
select select "2025"
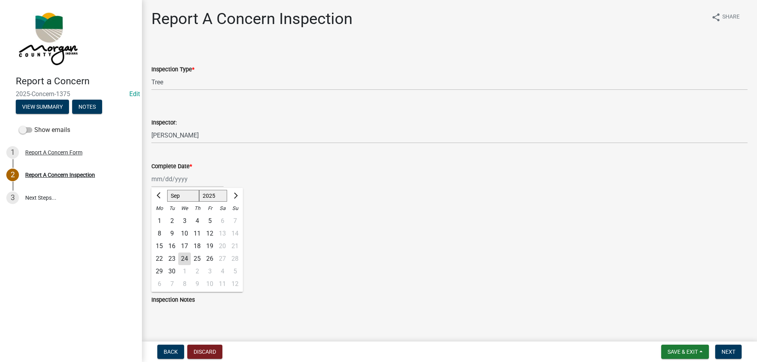
click at [167, 186] on div "Jan Feb Mar Apr May Jun Jul Aug Sep Oct Nov Dec 1525 1526 1527 1528 1529 1530 1…" at bounding box center [187, 179] width 72 height 16
click at [186, 262] on div "24" at bounding box center [184, 259] width 13 height 13
type input "[DATE]"
click at [161, 220] on label "Yes" at bounding box center [166, 217] width 10 height 9
click at [161, 218] on input "Yes" at bounding box center [163, 215] width 5 height 5
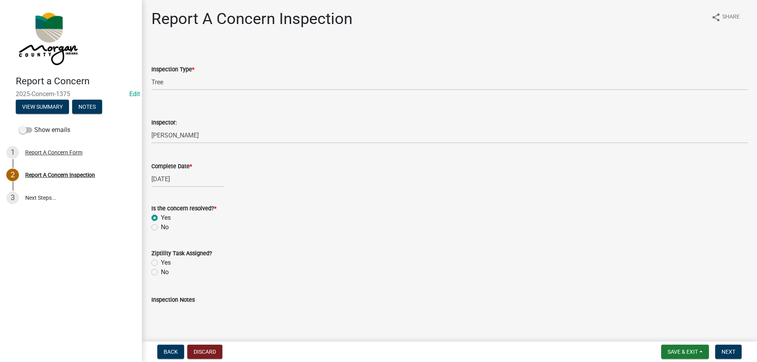
radio input "true"
click at [161, 265] on label "Yes" at bounding box center [166, 262] width 10 height 9
click at [161, 263] on input "Yes" at bounding box center [163, 260] width 5 height 5
radio input "true"
click at [176, 312] on textarea "Inspection Notes" at bounding box center [449, 323] width 596 height 37
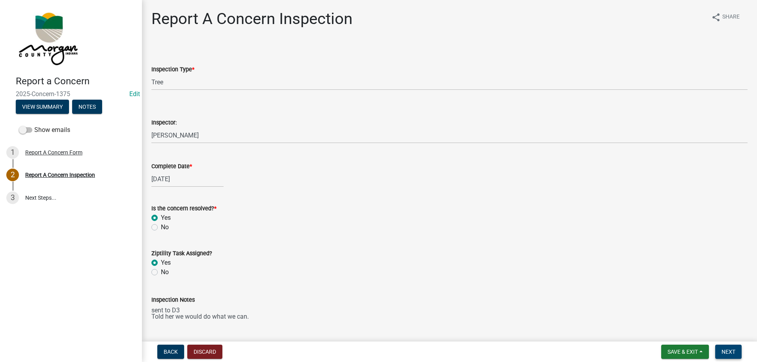
type textarea "sent to D3 Told her we would do what we can."
click at [736, 353] on button "Next" at bounding box center [728, 352] width 26 height 14
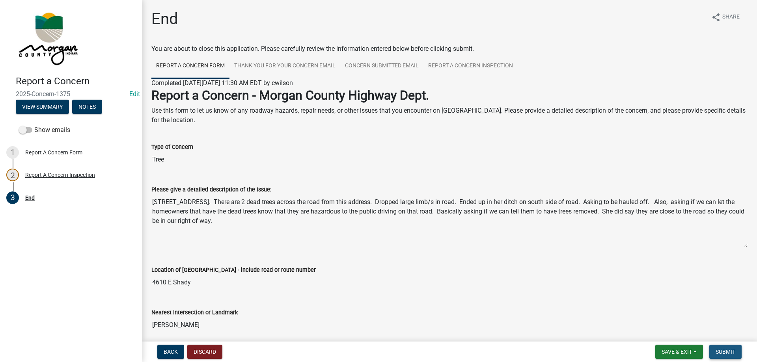
click at [736, 350] on button "Submit" at bounding box center [725, 352] width 32 height 14
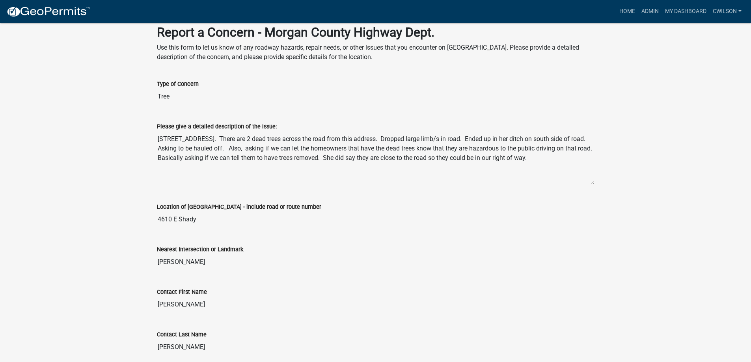
scroll to position [165, 0]
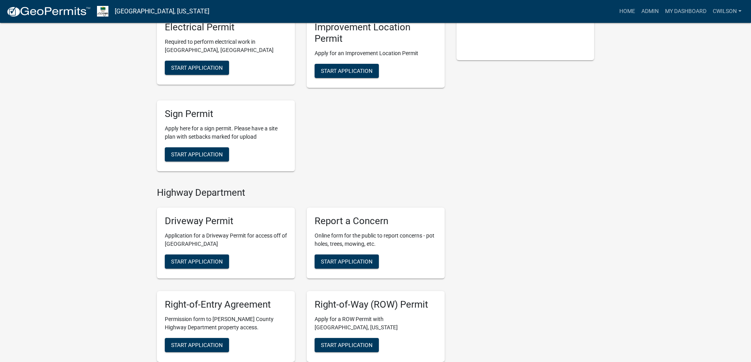
scroll to position [197, 0]
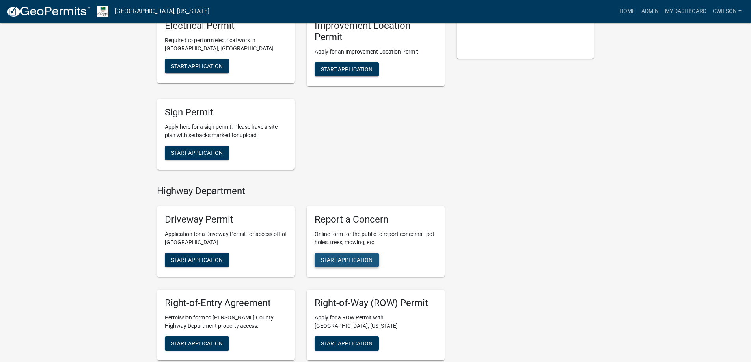
click at [370, 261] on span "Start Application" at bounding box center [347, 260] width 52 height 6
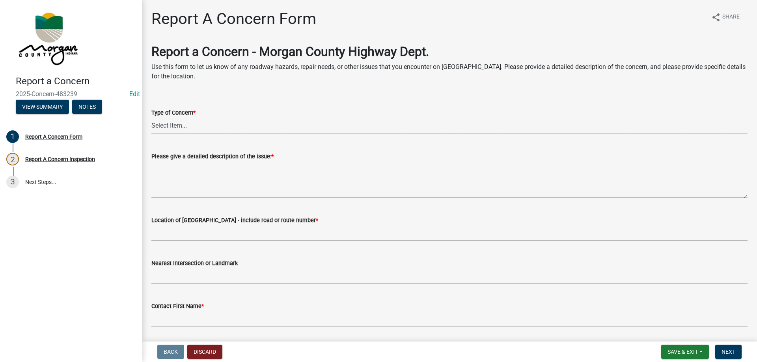
click at [175, 125] on select "Select Item... Pot Hole Patching Ditch Tree Sign Mowing Culvert Other" at bounding box center [449, 125] width 596 height 16
click at [151, 117] on select "Select Item... Pot Hole Patching Ditch Tree Sign Mowing Culvert Other" at bounding box center [449, 125] width 596 height 16
select select "05549d27-706b-4fc5-87d5-786b3b3055f9"
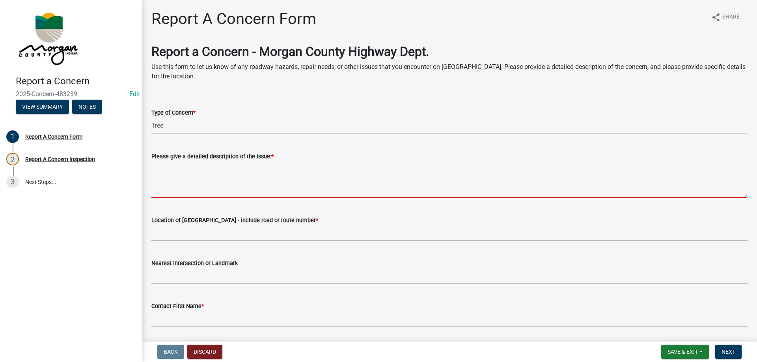
click at [182, 178] on textarea "Please give a detailed description of the issue: *" at bounding box center [449, 179] width 596 height 37
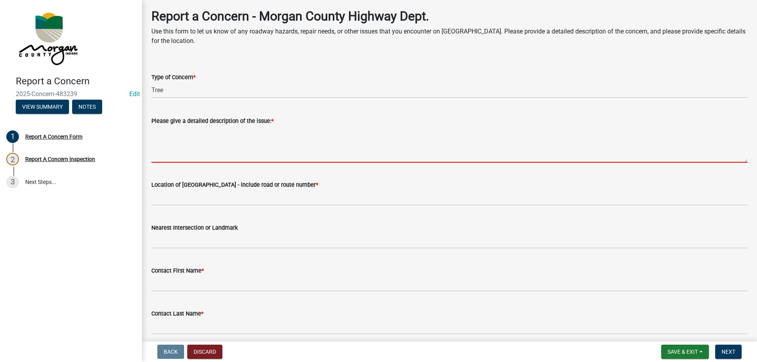
scroll to position [79, 0]
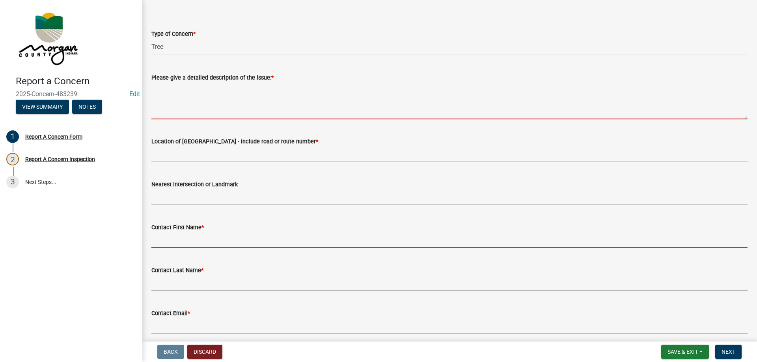
click at [189, 234] on form "Contact First Name *" at bounding box center [449, 236] width 596 height 26
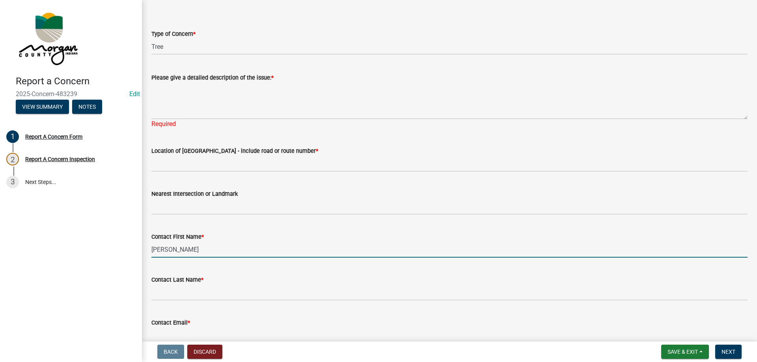
type input "[PERSON_NAME]"
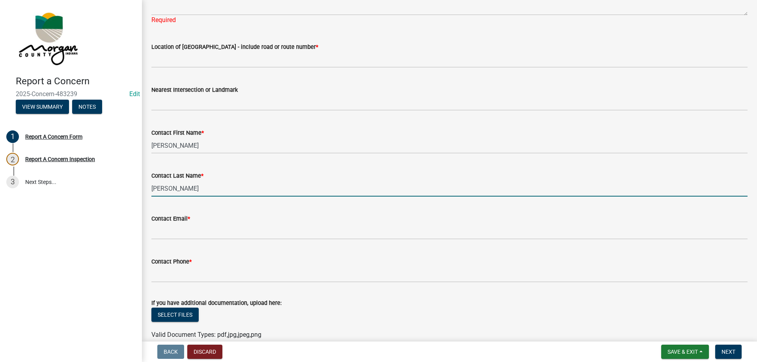
scroll to position [197, 0]
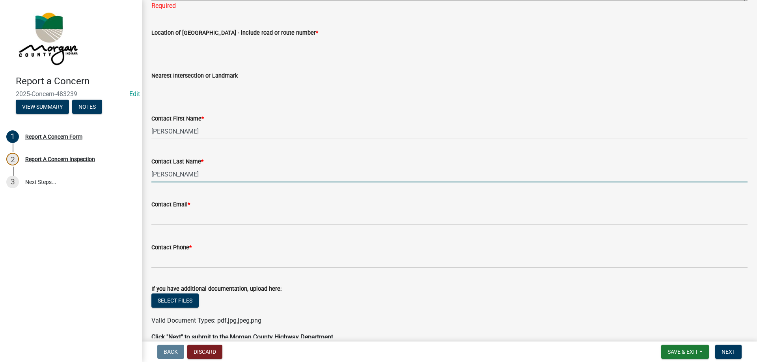
type input "[PERSON_NAME]"
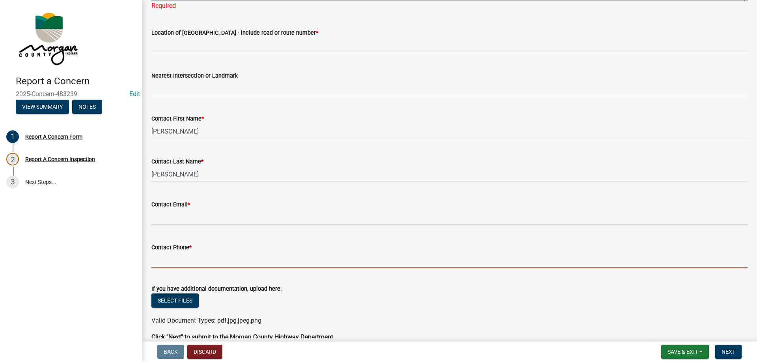
click at [184, 255] on input "Contact Phone *" at bounding box center [449, 260] width 596 height 16
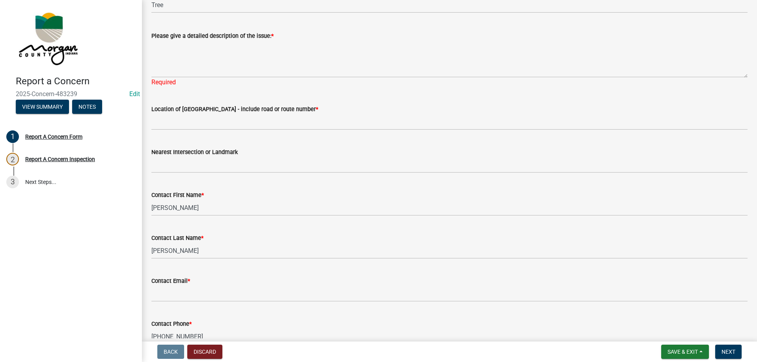
scroll to position [118, 0]
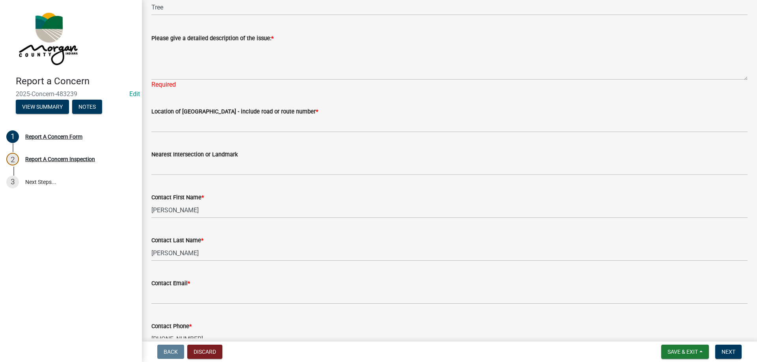
type input "[PHONE_NUMBER]"
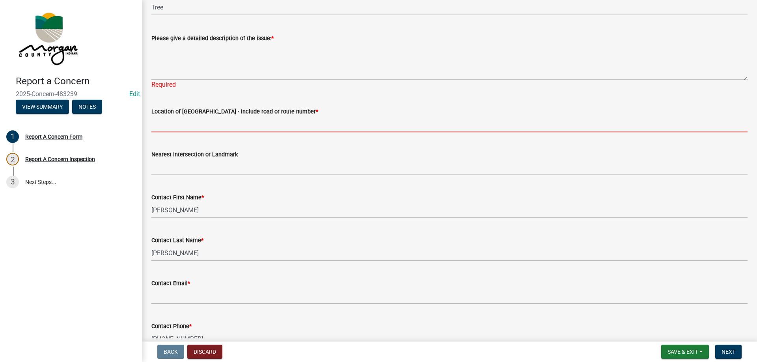
click at [193, 128] on input "Location of [GEOGRAPHIC_DATA] - include road or route number *" at bounding box center [449, 124] width 596 height 16
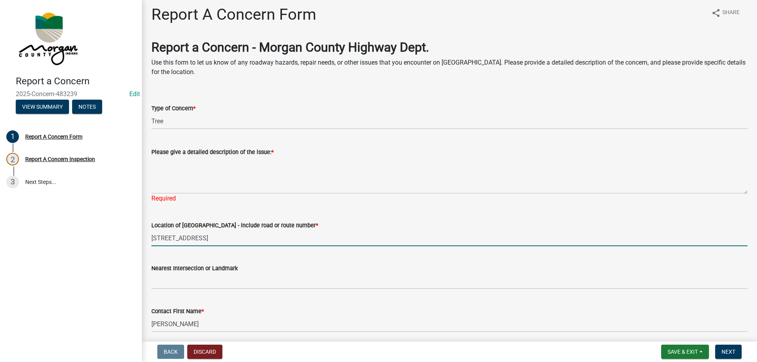
scroll to position [0, 0]
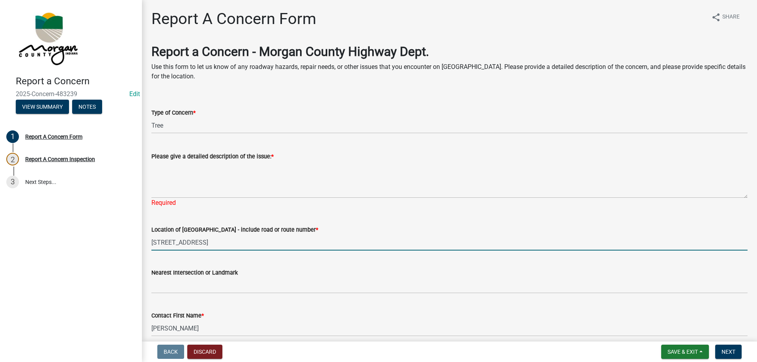
type input "[STREET_ADDRESS]"
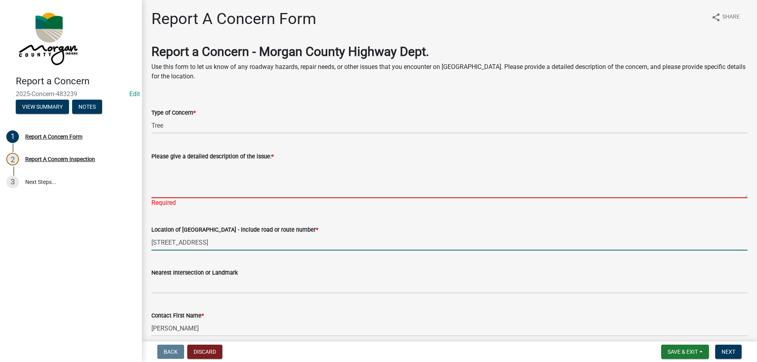
click at [177, 181] on textarea "Please give a detailed description of the issue: *" at bounding box center [449, 179] width 596 height 37
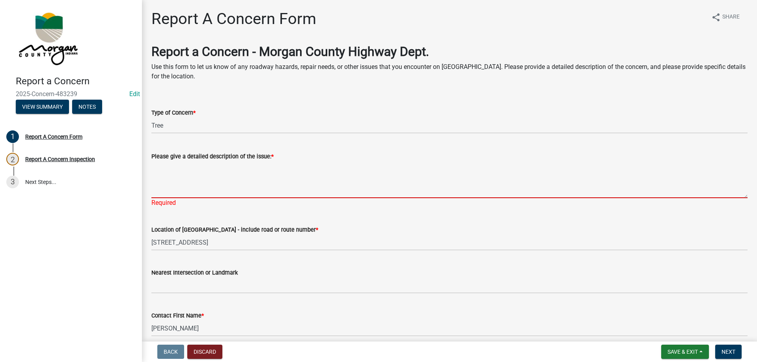
click at [207, 171] on textarea "Please give a detailed description of the issue: *" at bounding box center [449, 179] width 596 height 37
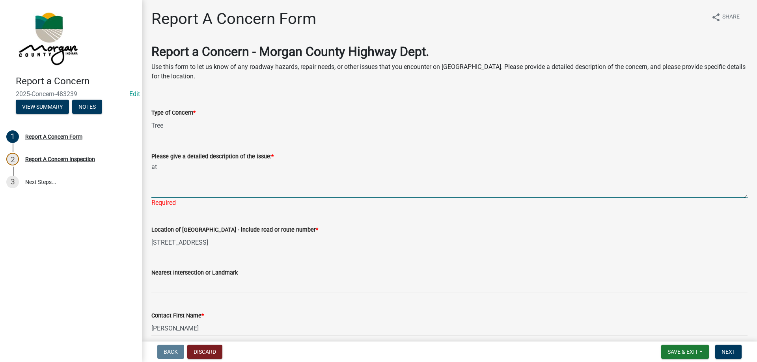
type textarea "a"
type textarea "D"
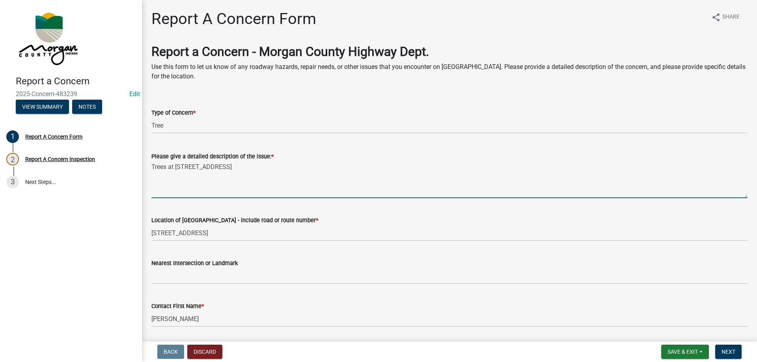
click at [339, 163] on textarea "Trees at [STREET_ADDRESS]" at bounding box center [449, 179] width 596 height 37
drag, startPoint x: 631, startPoint y: 168, endPoint x: 627, endPoint y: 179, distance: 11.7
click at [631, 169] on textarea "Trees at [STREET_ADDRESS] have dropped limbs. Says someone threw them back off …" at bounding box center [449, 179] width 596 height 37
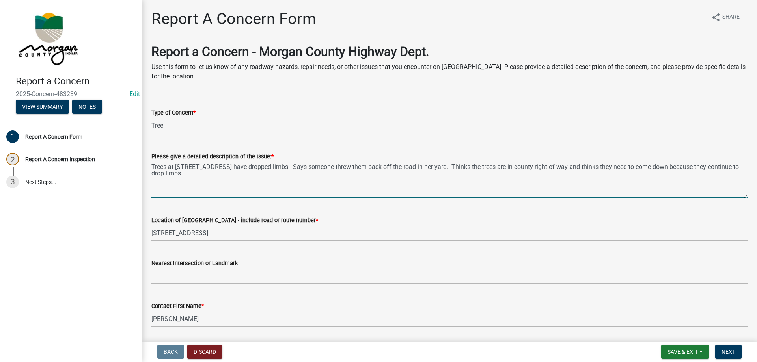
click at [496, 169] on textarea "Trees at [STREET_ADDRESS] have dropped limbs. Says someone threw them back off …" at bounding box center [449, 179] width 596 height 37
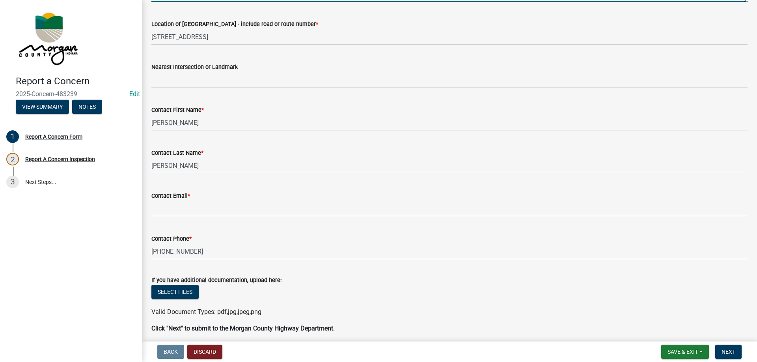
scroll to position [197, 0]
type textarea "Trees at [STREET_ADDRESS] have dropped limbs. Says someone threw them back off …"
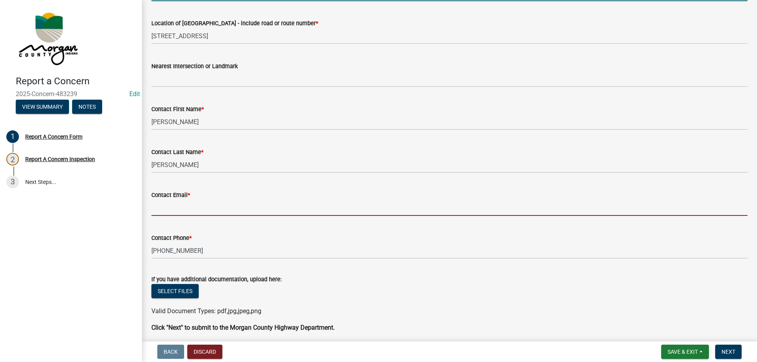
click at [196, 207] on input "Contact Email *" at bounding box center [449, 208] width 596 height 16
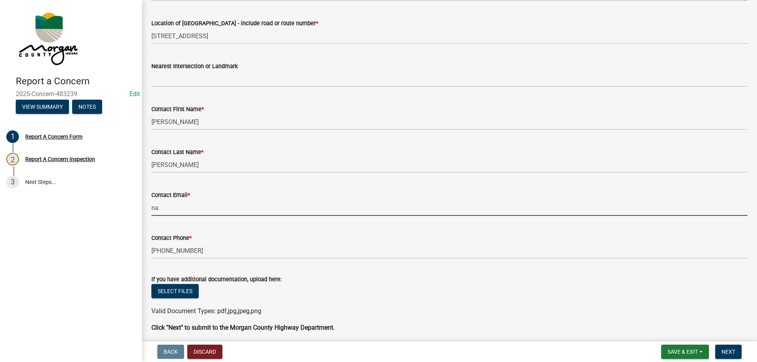
type input "[EMAIL_ADDRESS][DOMAIN_NAME]"
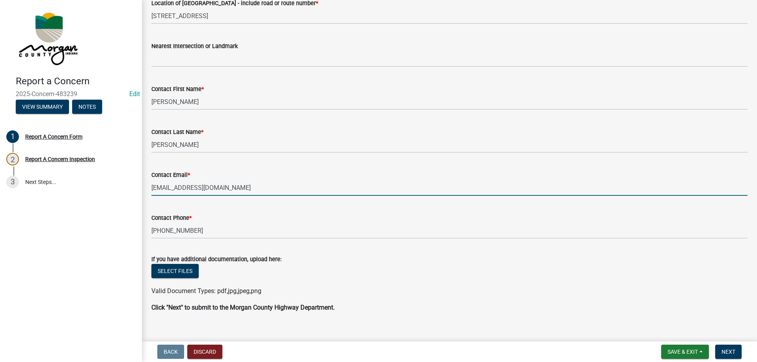
scroll to position [228, 0]
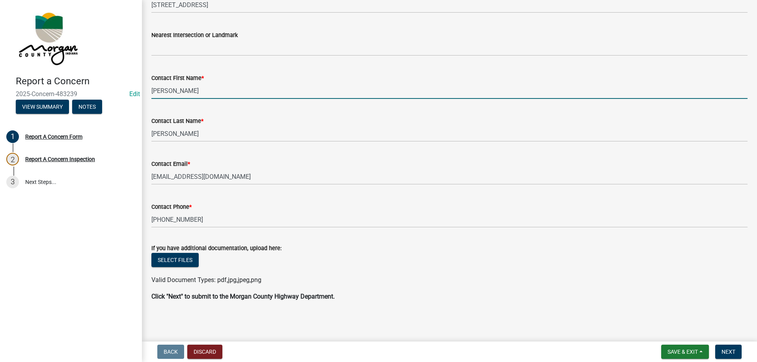
drag, startPoint x: 196, startPoint y: 89, endPoint x: 142, endPoint y: 89, distance: 54.0
click at [142, 89] on div "Report A Concern Form share Share Report a Concern - Morgan County Highway Dept…" at bounding box center [449, 48] width 615 height 534
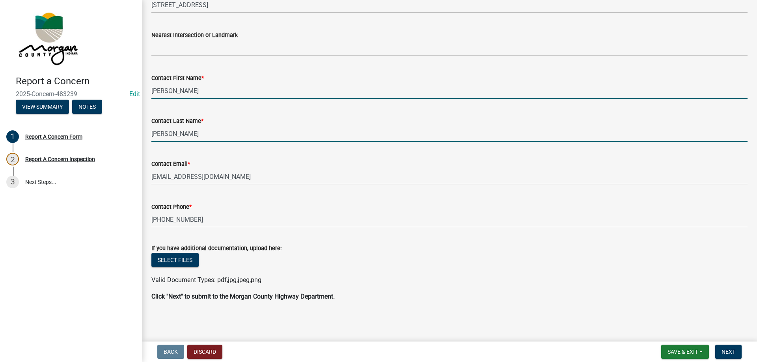
click at [166, 136] on input "[PERSON_NAME]" at bounding box center [449, 134] width 596 height 16
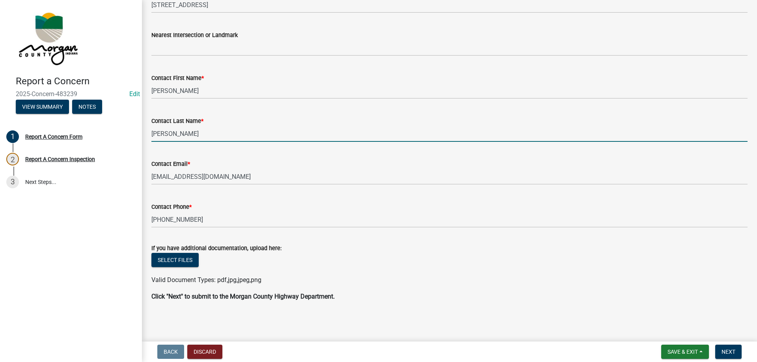
click at [166, 136] on input "[PERSON_NAME]" at bounding box center [449, 134] width 596 height 16
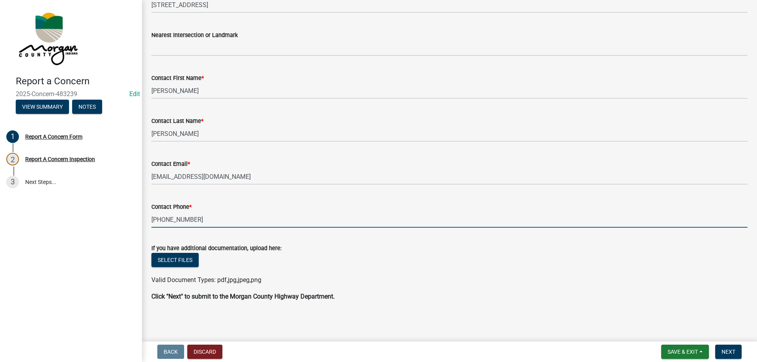
click at [173, 224] on input "[PHONE_NUMBER]" at bounding box center [449, 220] width 596 height 16
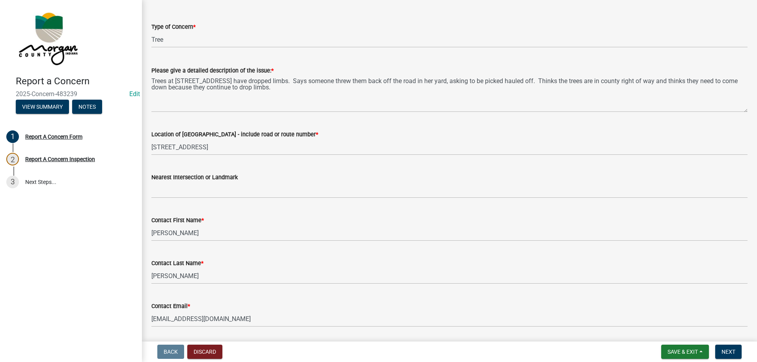
scroll to position [71, 0]
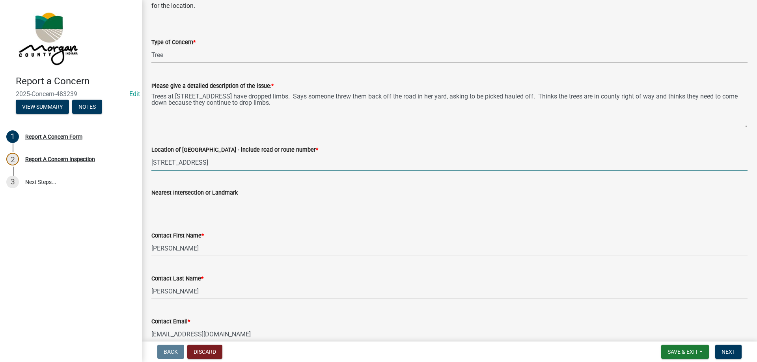
click at [177, 160] on input "[STREET_ADDRESS]" at bounding box center [449, 162] width 596 height 16
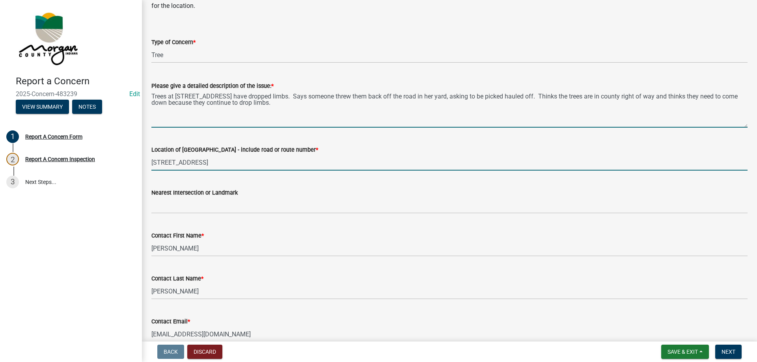
click at [185, 102] on textarea "Trees at [STREET_ADDRESS] have dropped limbs. Says someone threw them back off …" at bounding box center [449, 109] width 596 height 37
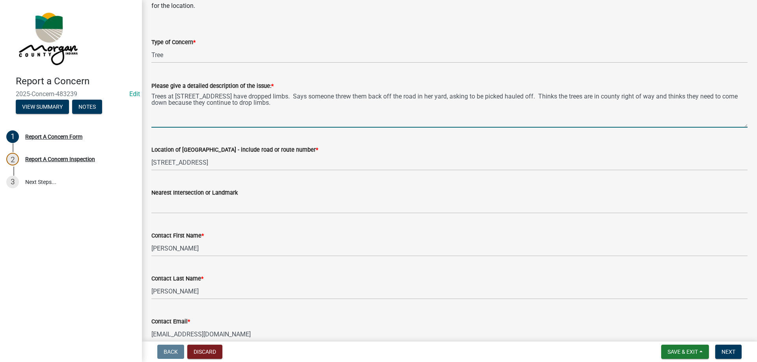
click at [185, 102] on textarea "Trees at [STREET_ADDRESS] have dropped limbs. Says someone threw them back off …" at bounding box center [449, 109] width 596 height 37
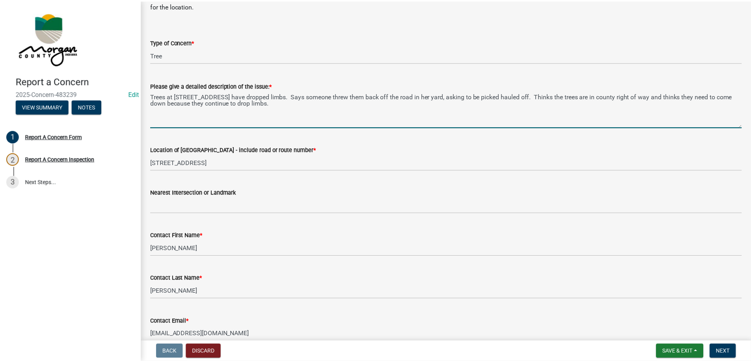
scroll to position [0, 0]
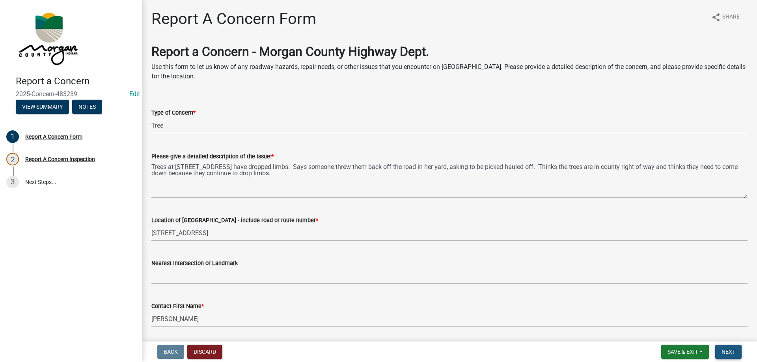
click at [730, 350] on span "Next" at bounding box center [728, 352] width 14 height 6
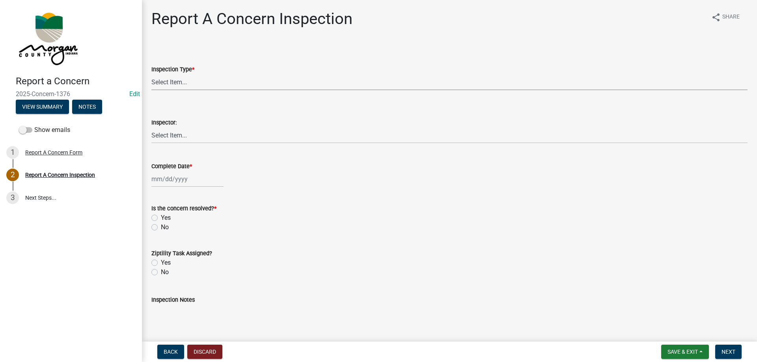
click at [187, 84] on select "Select Item... Pot Hole Patching Ditch Tree Sign Mowing Culvert Other" at bounding box center [449, 82] width 596 height 16
click at [151, 74] on select "Select Item... Pot Hole Patching Ditch Tree Sign Mowing Culvert Other" at bounding box center [449, 82] width 596 height 16
select select "05549d27-706b-4fc5-87d5-786b3b3055f9"
click at [180, 136] on select "Select Item... [PERSON_NAME] [PERSON_NAME] [PERSON_NAME] [PERSON_NAME] [PERSON_…" at bounding box center [449, 135] width 596 height 16
click at [151, 127] on select "Select Item... [PERSON_NAME] [PERSON_NAME] [PERSON_NAME] [PERSON_NAME] [PERSON_…" at bounding box center [449, 135] width 596 height 16
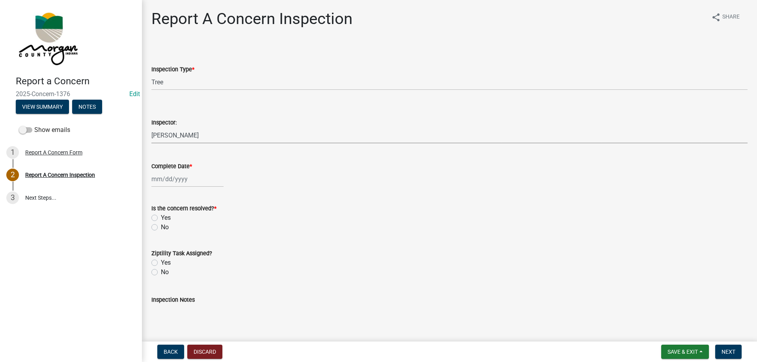
select select "8bda91b2-ac7b-41e2-ae5b-cef6dd645a83"
click at [180, 180] on div at bounding box center [187, 179] width 72 height 16
select select "9"
select select "2025"
click at [186, 256] on div "24" at bounding box center [184, 259] width 13 height 13
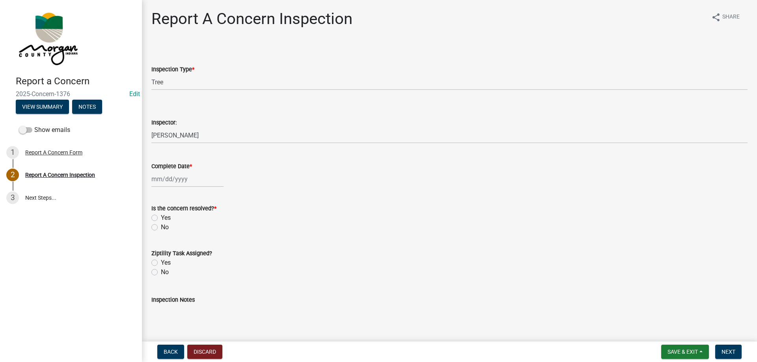
type input "[DATE]"
click at [161, 216] on label "Yes" at bounding box center [166, 217] width 10 height 9
click at [161, 216] on input "Yes" at bounding box center [163, 215] width 5 height 5
radio input "true"
click at [161, 264] on label "Yes" at bounding box center [166, 262] width 10 height 9
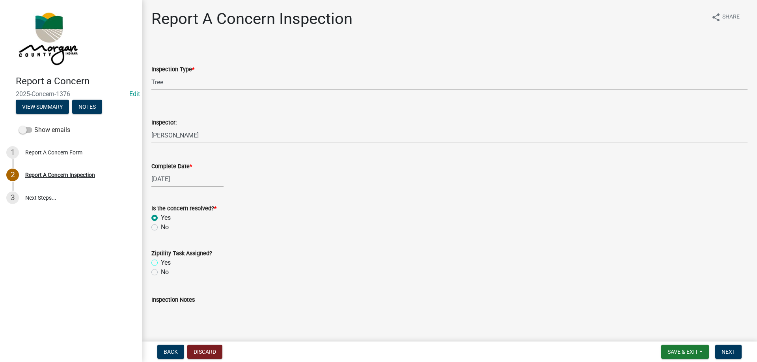
click at [161, 263] on input "Yes" at bounding box center [163, 260] width 5 height 5
radio input "true"
click at [175, 323] on textarea "Inspection Notes" at bounding box center [449, 323] width 596 height 37
type textarea "sent to D2"
click at [730, 354] on span "Next" at bounding box center [728, 352] width 14 height 6
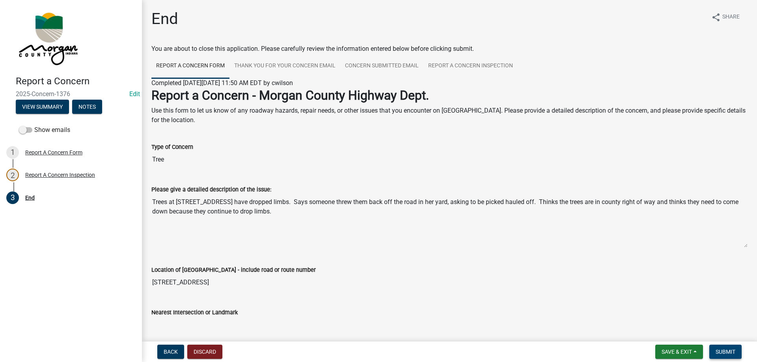
click at [730, 353] on span "Submit" at bounding box center [725, 352] width 20 height 6
